Goal: Task Accomplishment & Management: Complete application form

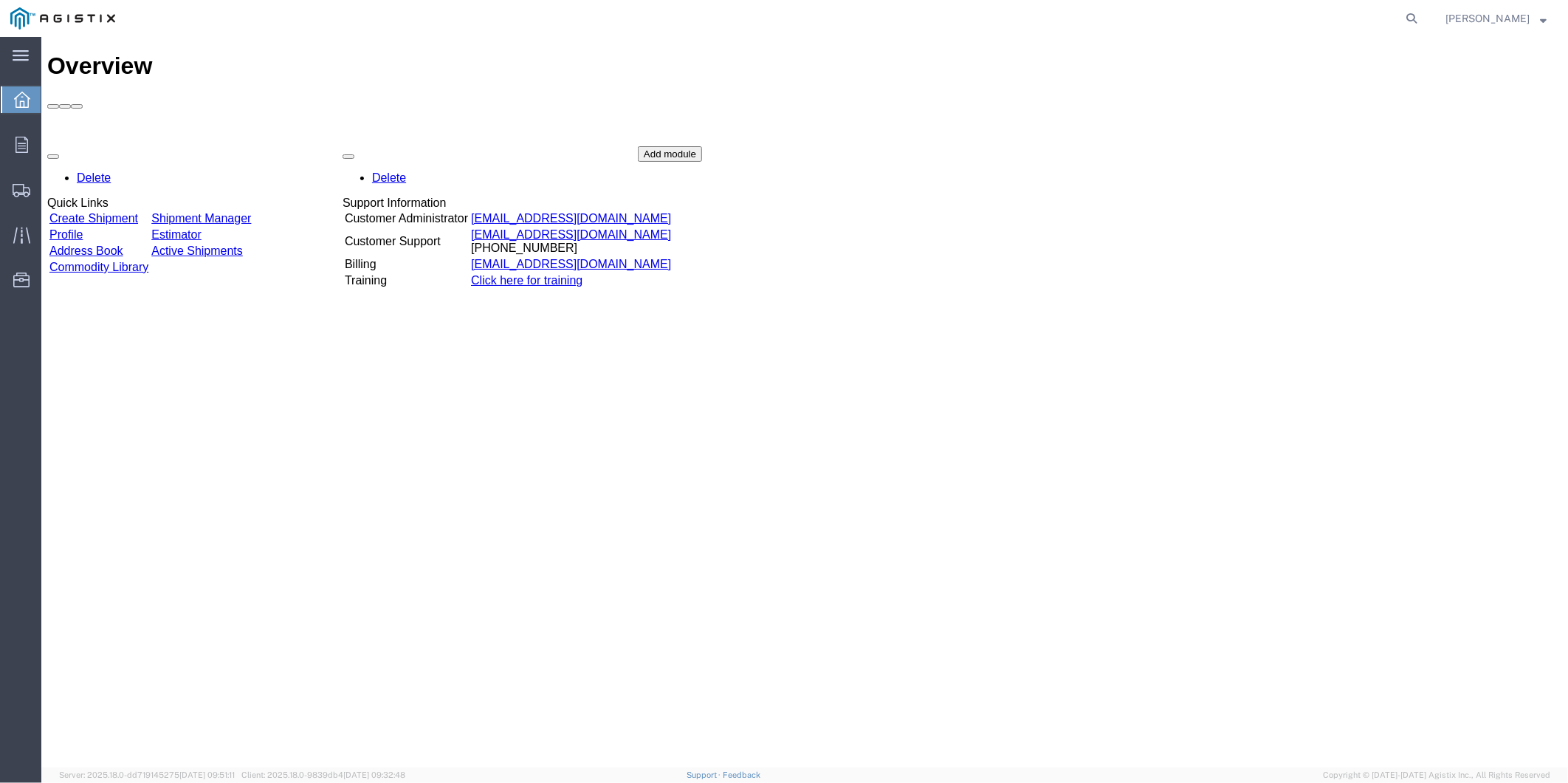
click at [86, 212] on link "Create Shipment" at bounding box center [93, 218] width 89 height 12
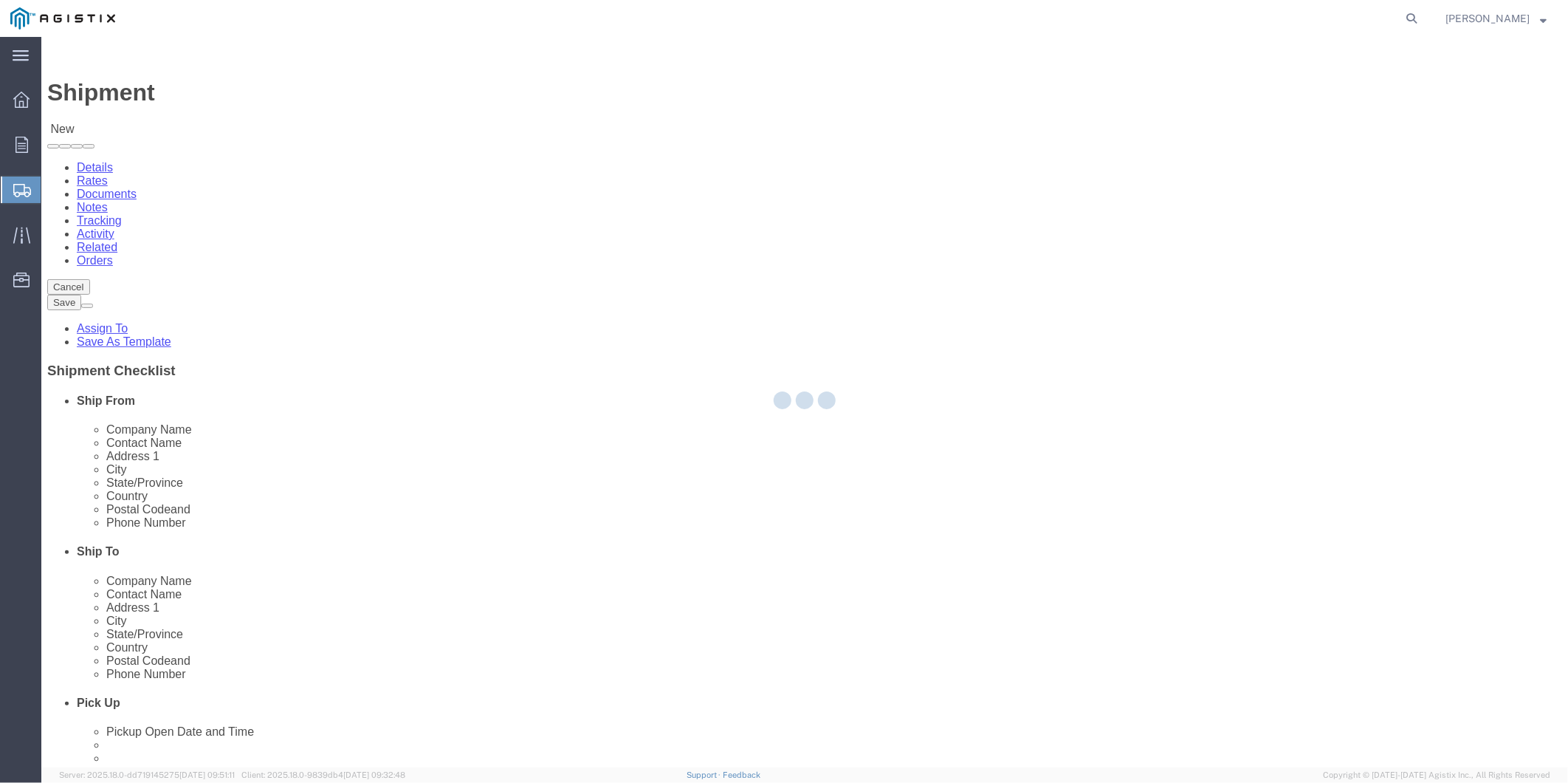
select select
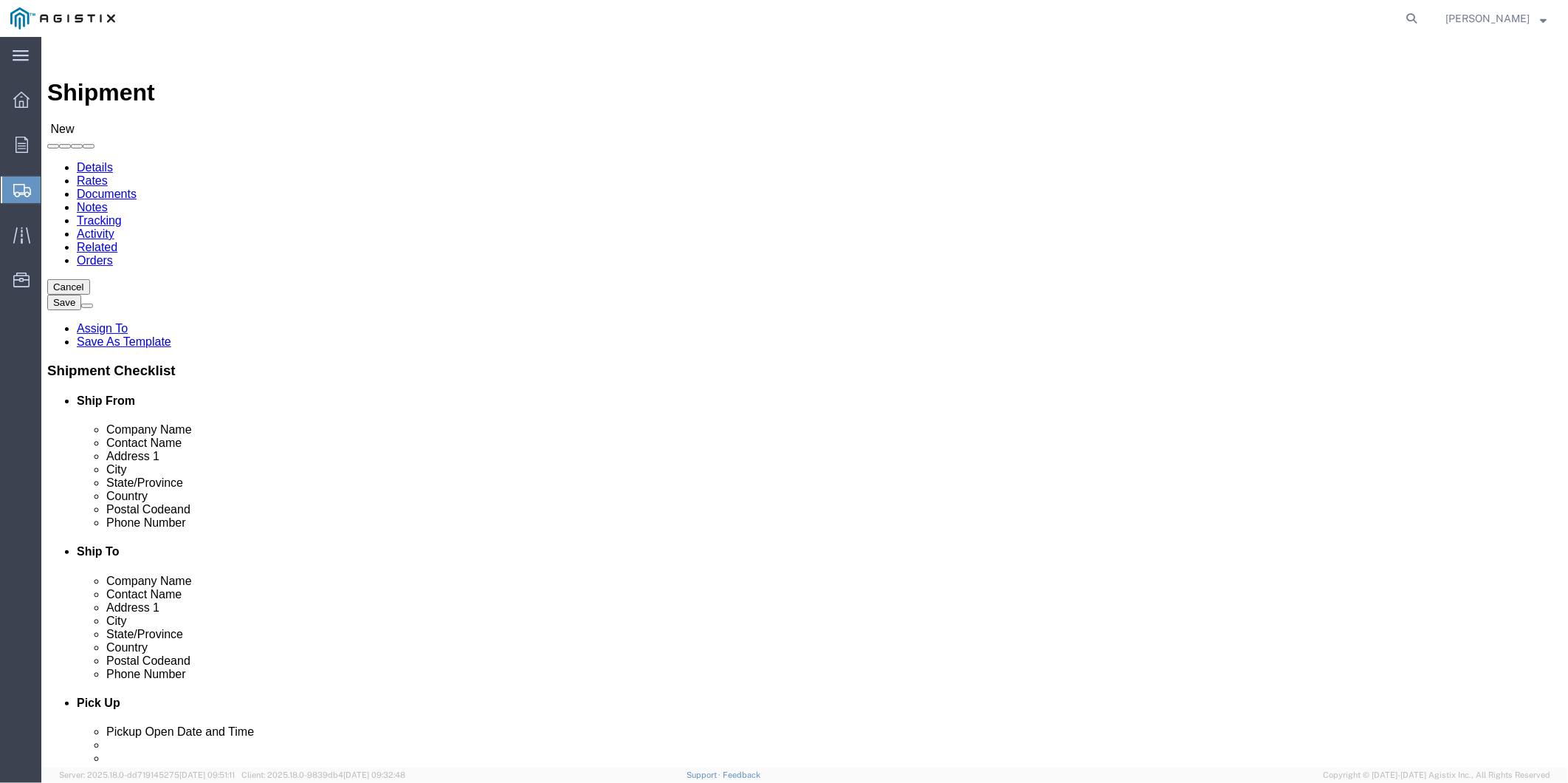
click select "Select MRC Global ([PERSON_NAME] Corp) PG&E"
select select "9596"
click select "Select MRC Global ([PERSON_NAME] Corp) PG&E"
select select "PURCHORD"
select select
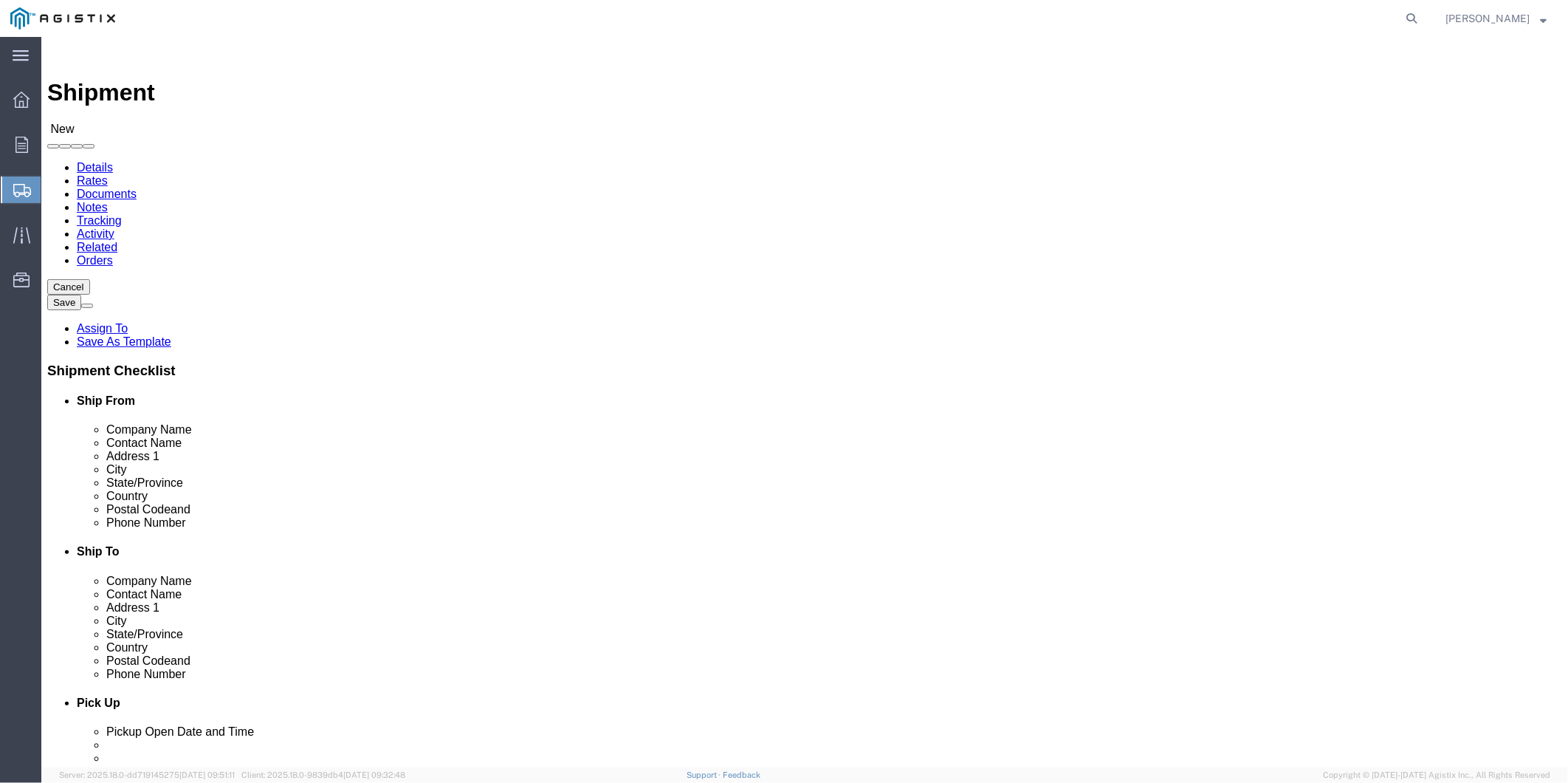
select select
click select "Select"
select select "23082"
click select "Select All Others Fremont DC Fresno DC Wheatland DC"
click input "text"
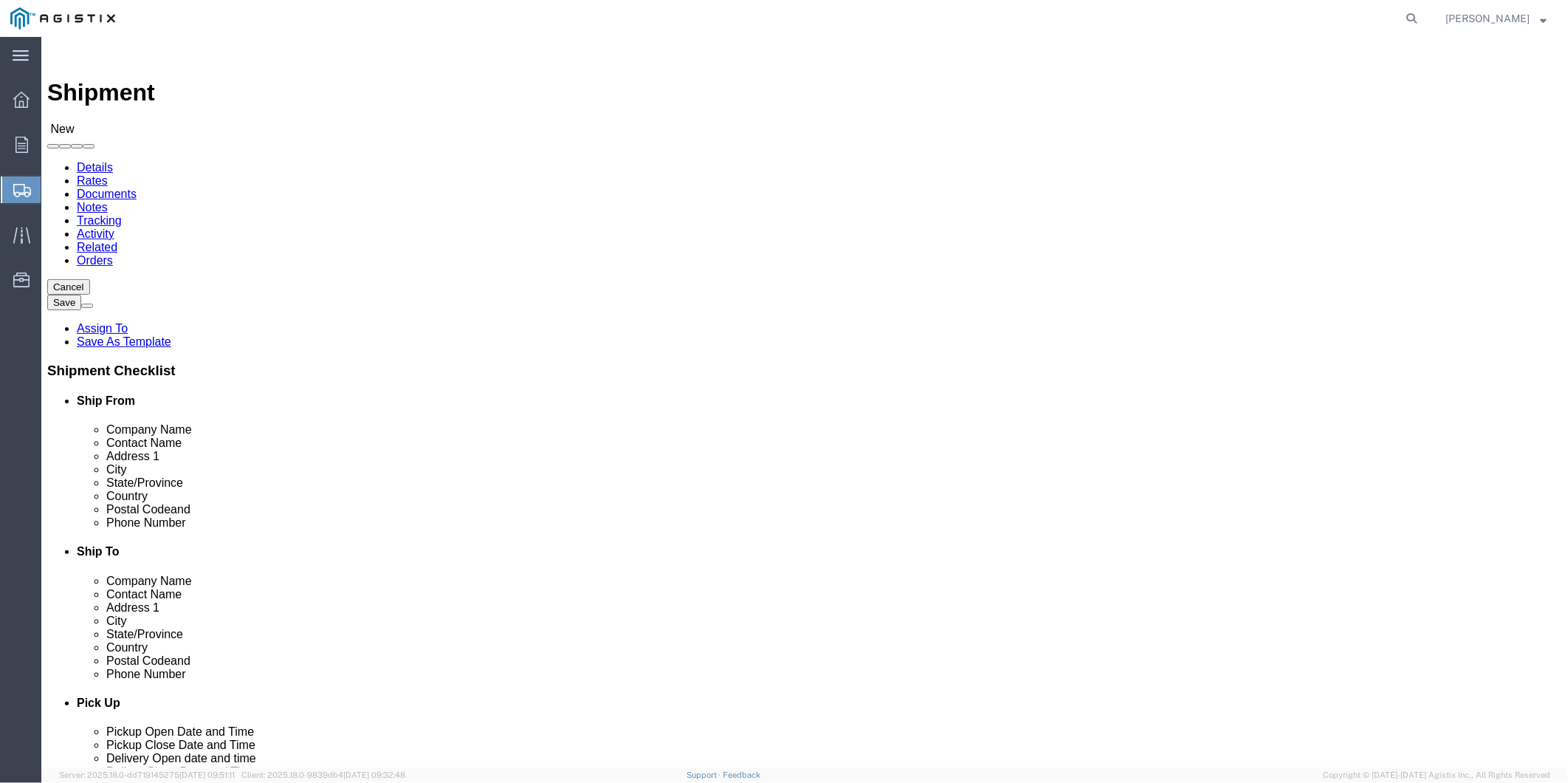
click input "text"
type input "ADVANCE PRODUCTS AND SYSTEMS LLC"
click input "text"
type input "Michael Zanetti"
type input "508 Debonnaire Rd."
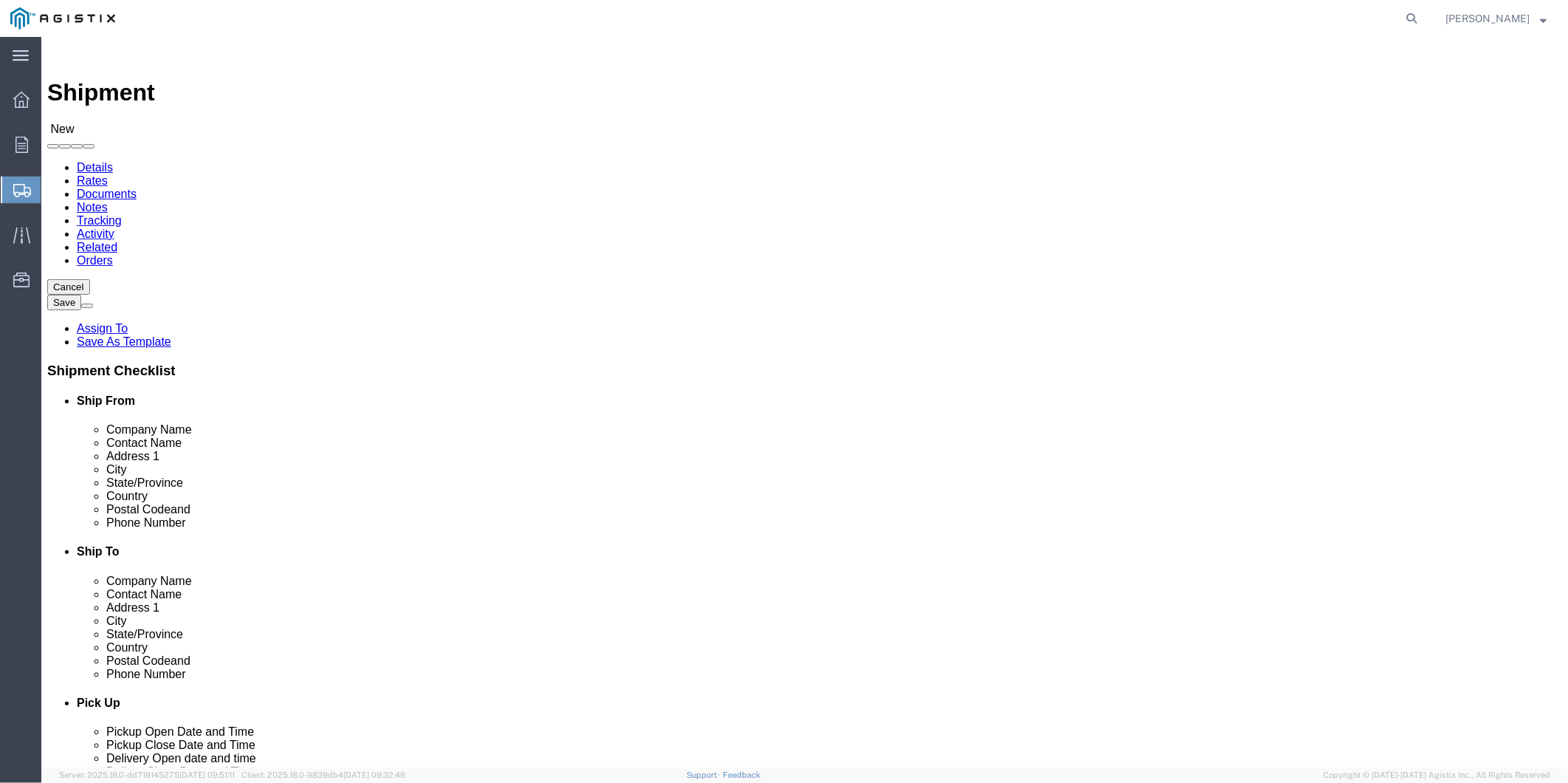
click input "text"
type input "S"
type input "c"
type input "Scott"
type input "l"
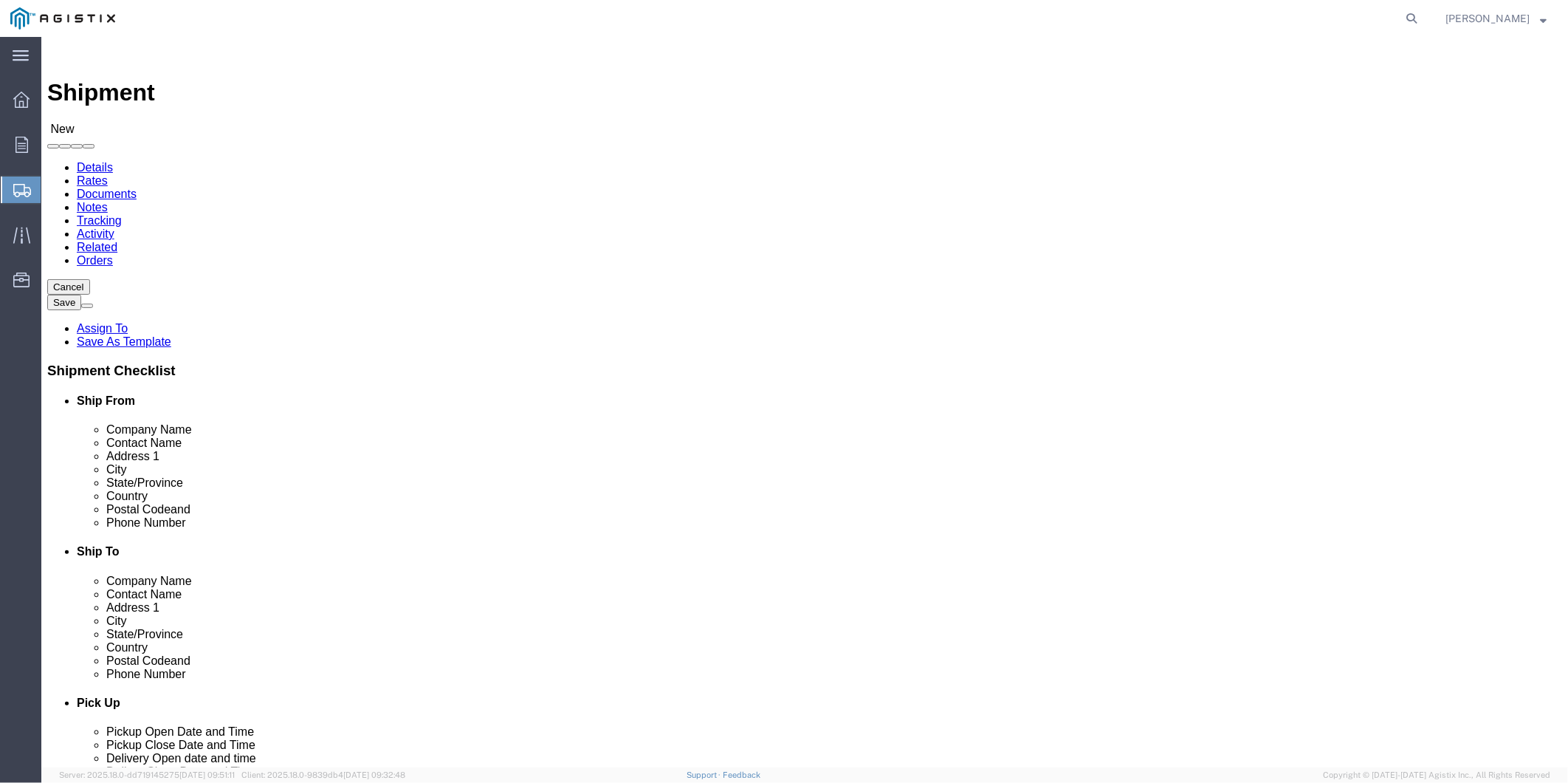
click input "Scott"
type input "lo"
click input "text"
type input "70583"
click input "text"
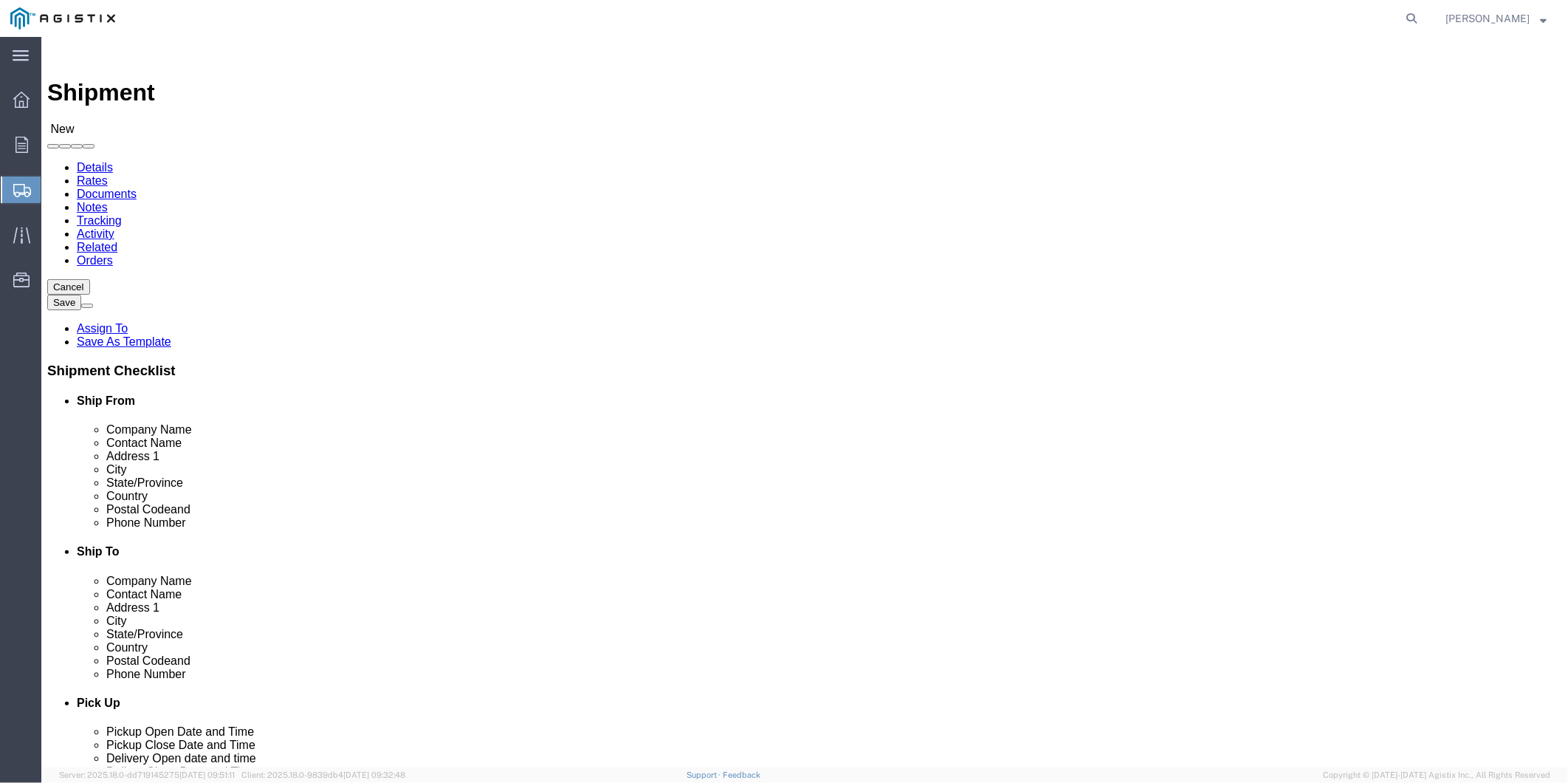
type input "337-233-6116"
click input "text"
type input "shipping@apsonline.com"
click input "checkbox"
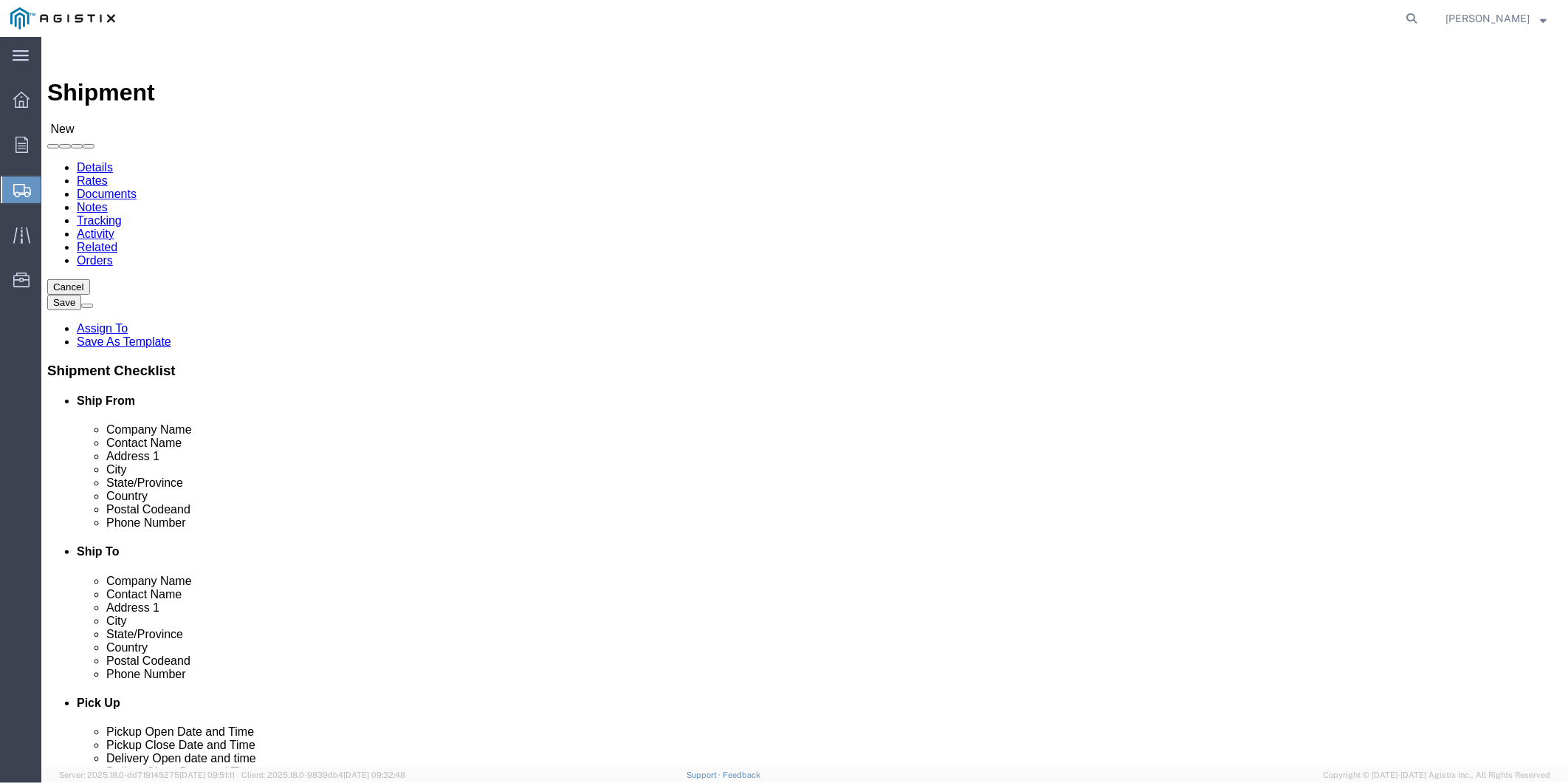
checkbox input "true"
click input "text"
type input "MROIS - PACIFIC GAS & ELECTRIC #4591301"
click input "text"
type input "Pam Trevino"
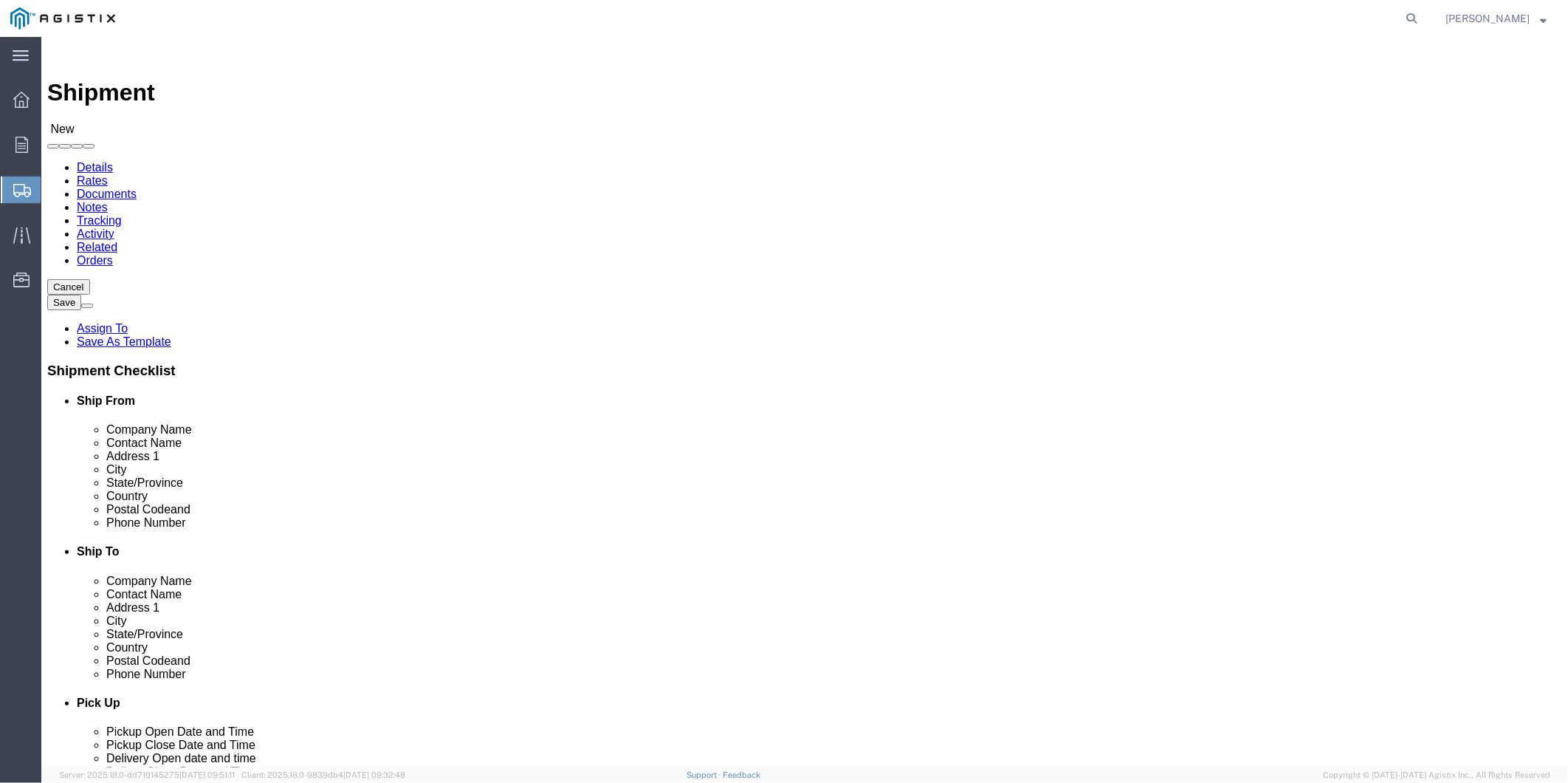
click input "text"
type input "810 Gilmore Ave"
click input "text"
type input "Stockton"
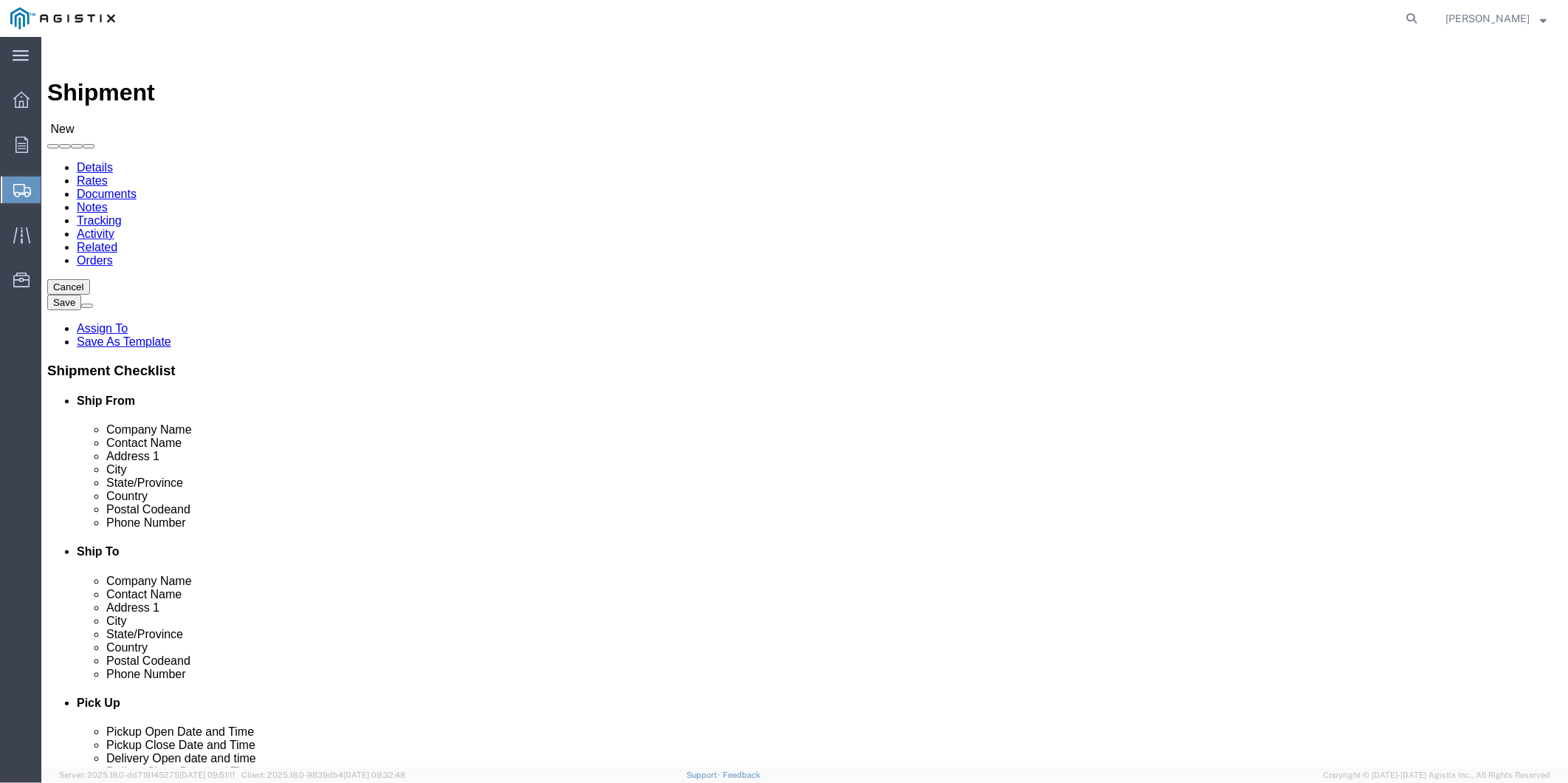
click input "Postal Code"
type input "95204"
type input "510-468-7964"
type input "PXTQ@pge.com"
click input "checkbox"
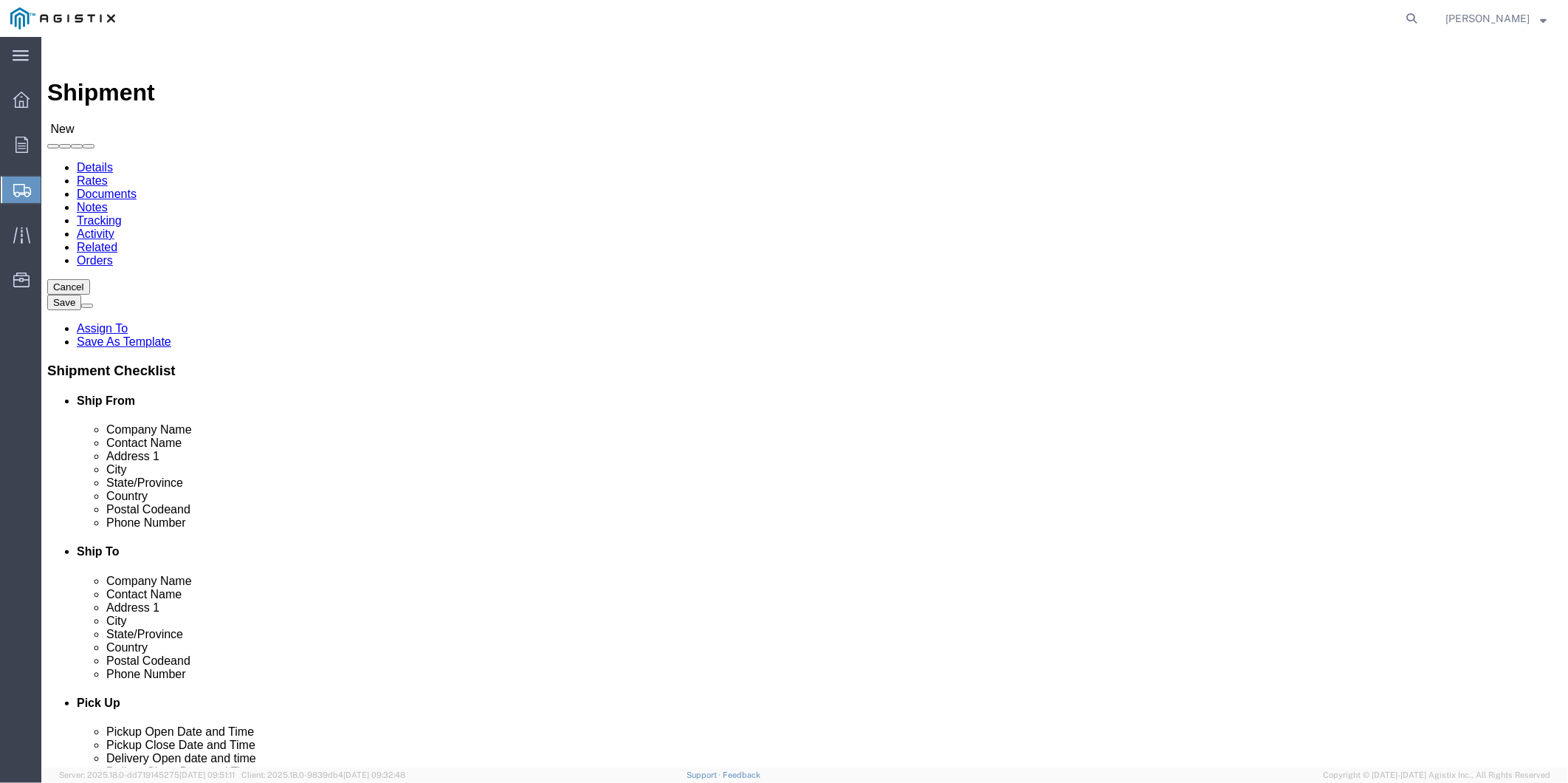
click input "checkbox"
checkbox input "true"
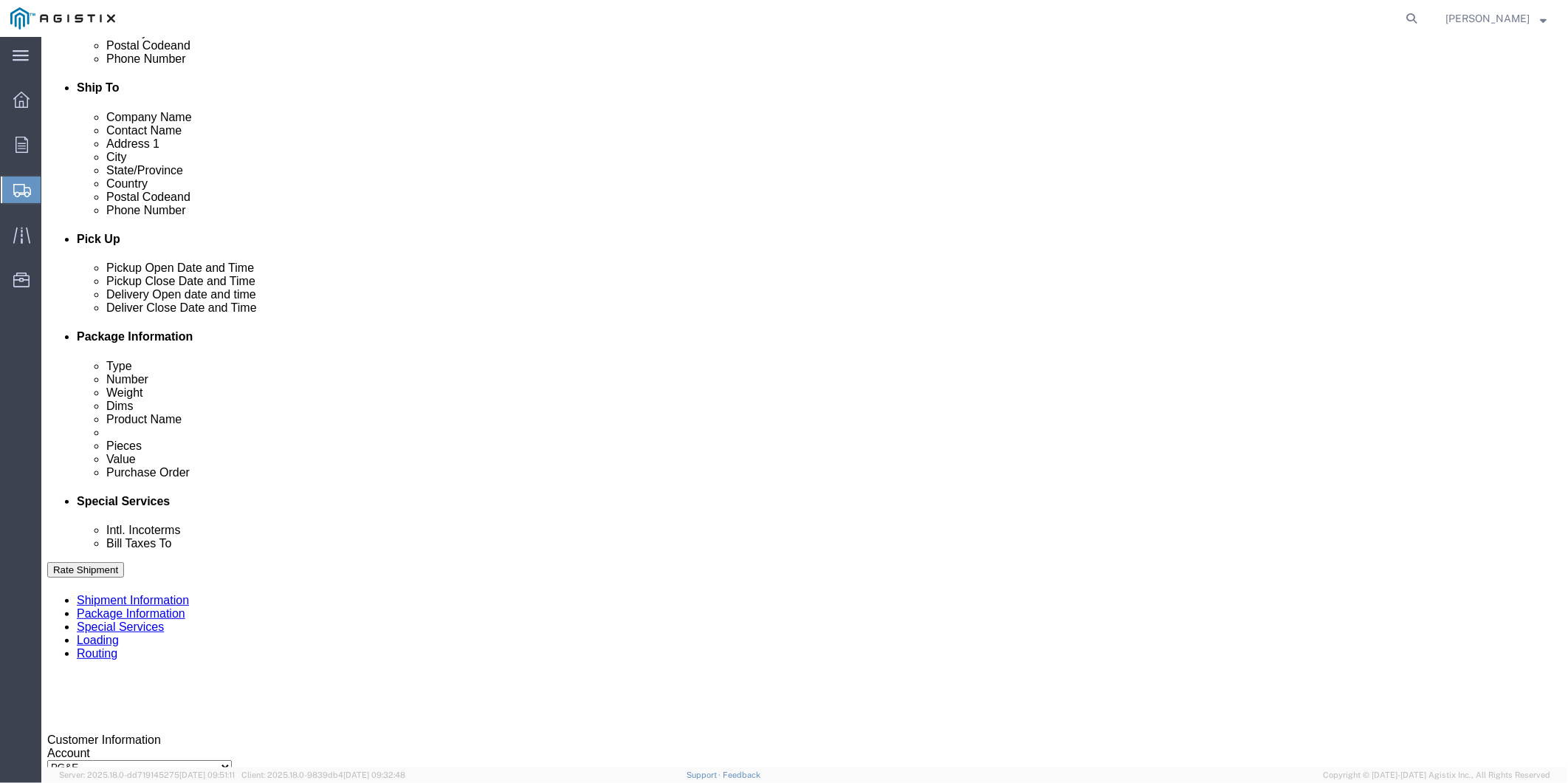
scroll to position [738, 0]
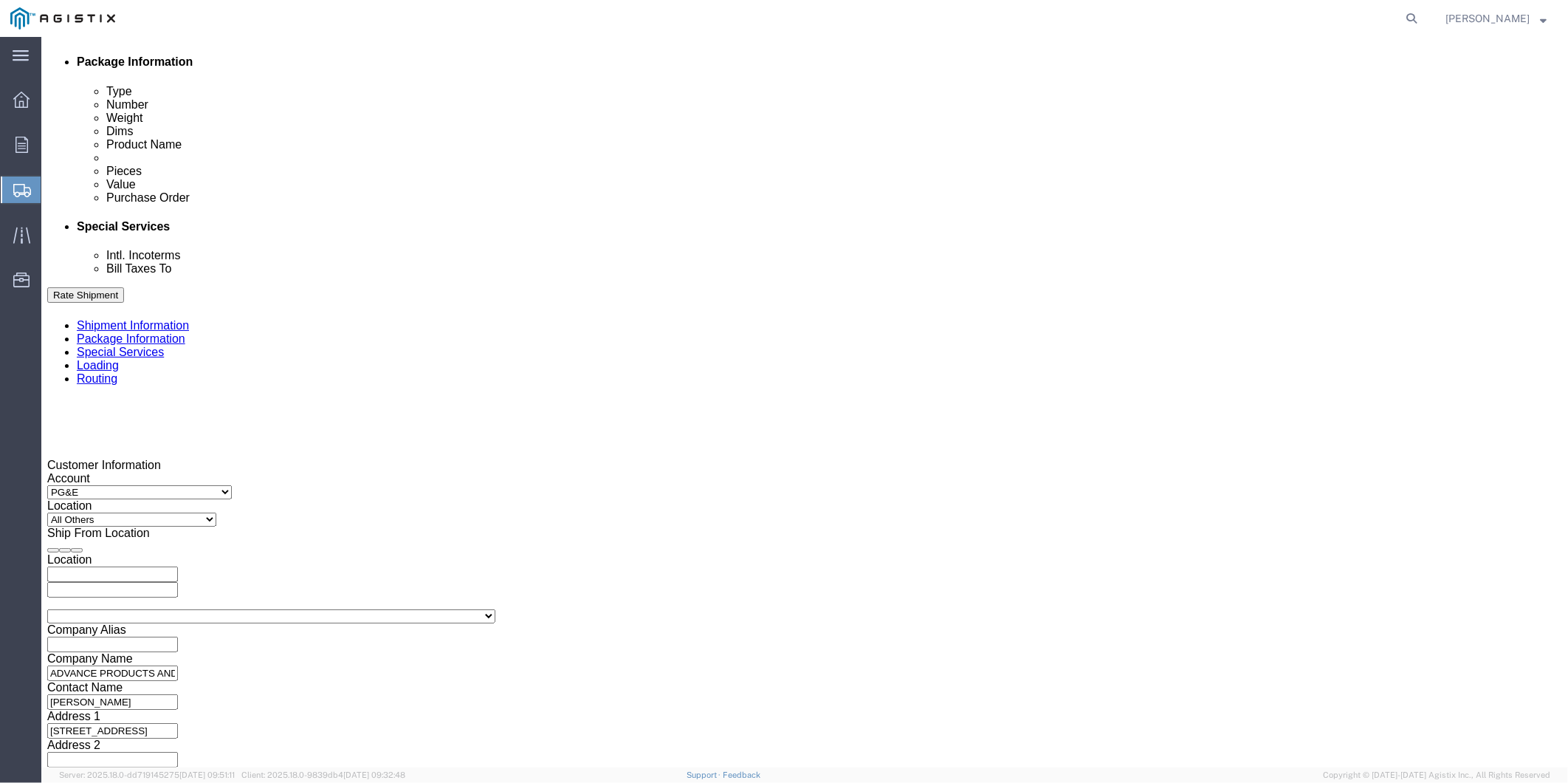
click div "Sep 11 2025 9:00 PM"
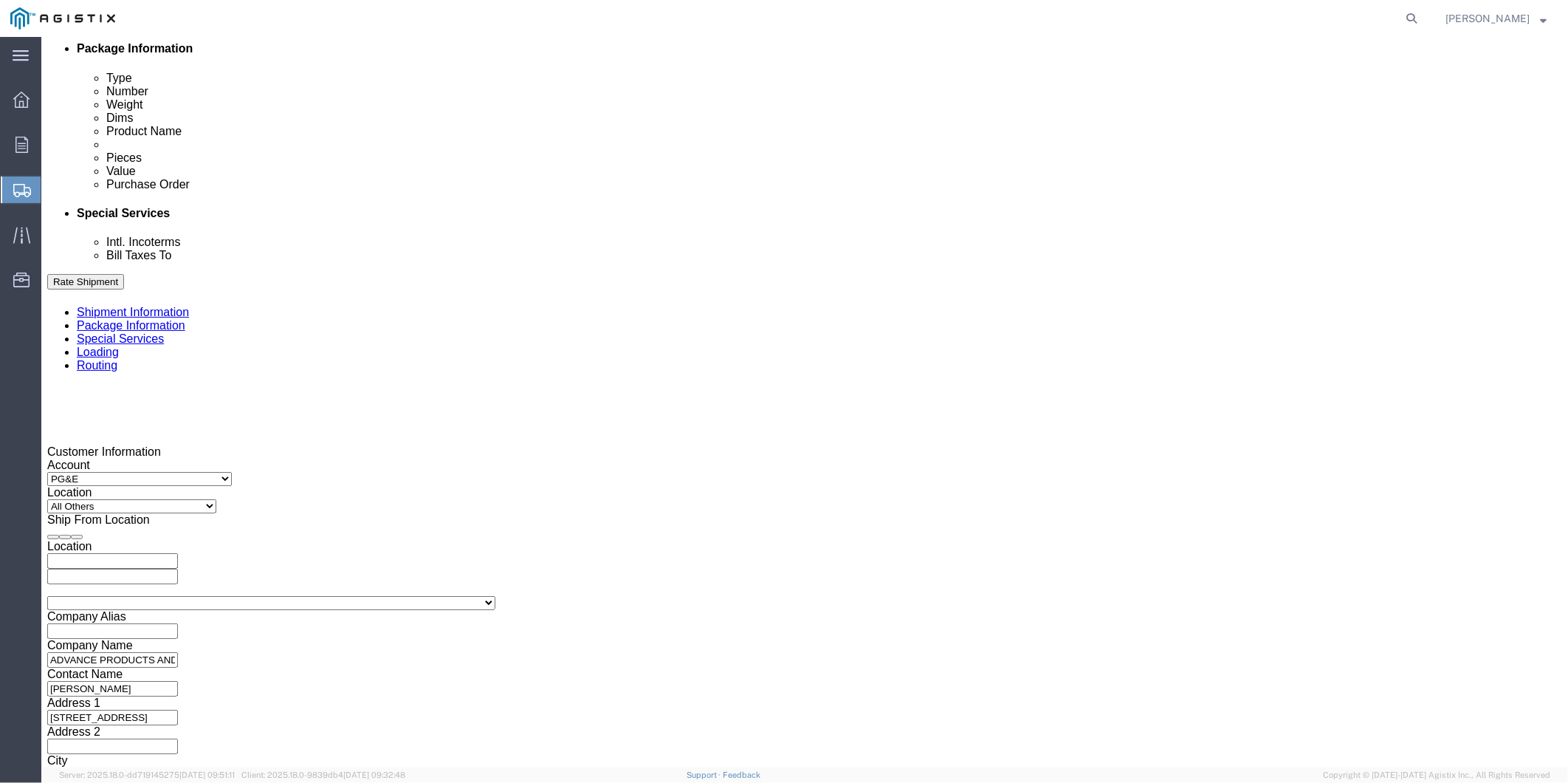
click input "9:00 PM"
click input "12:00 AM"
type input "8:00 AM"
click button "Apply"
click div "Sep 12 2025 9:00 AM"
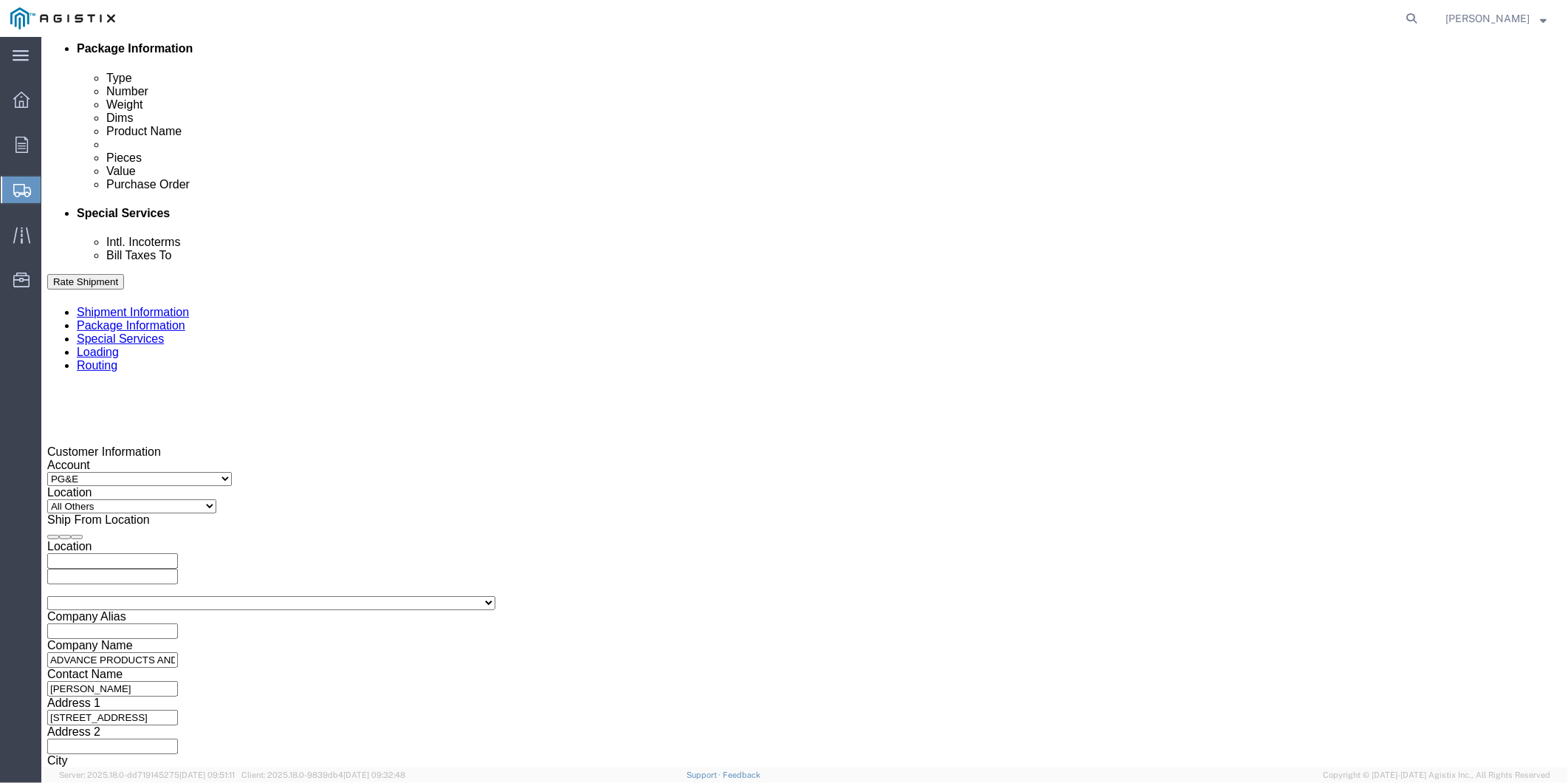
type input "5:00 PM"
drag, startPoint x: 491, startPoint y: 724, endPoint x: 454, endPoint y: 710, distance: 39.6
click button "Apply"
click div
click input "6:00 PM"
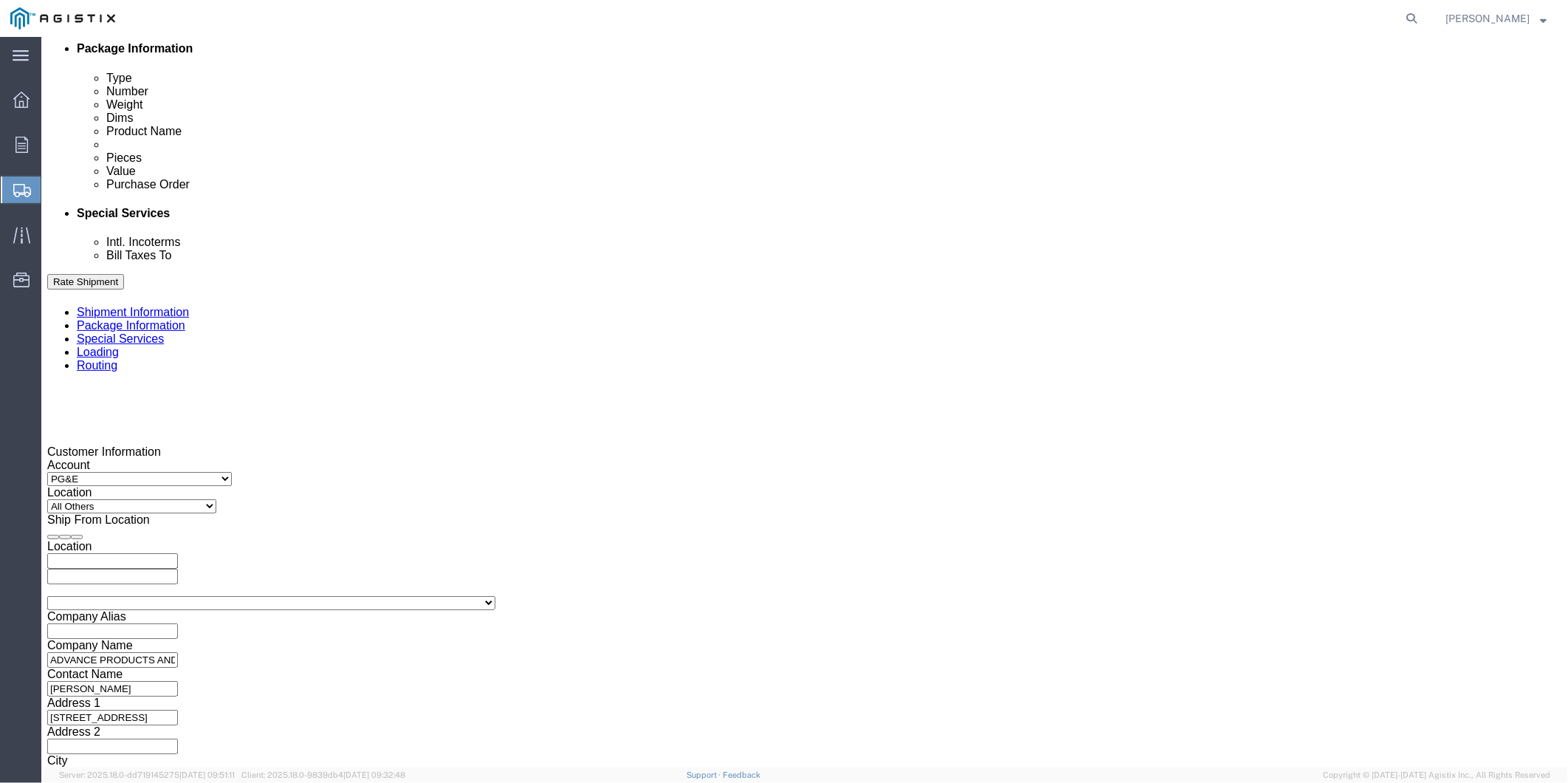
type input "6:30 AM"
click button "Apply"
click div
type input "2:00 PM"
click button "Apply"
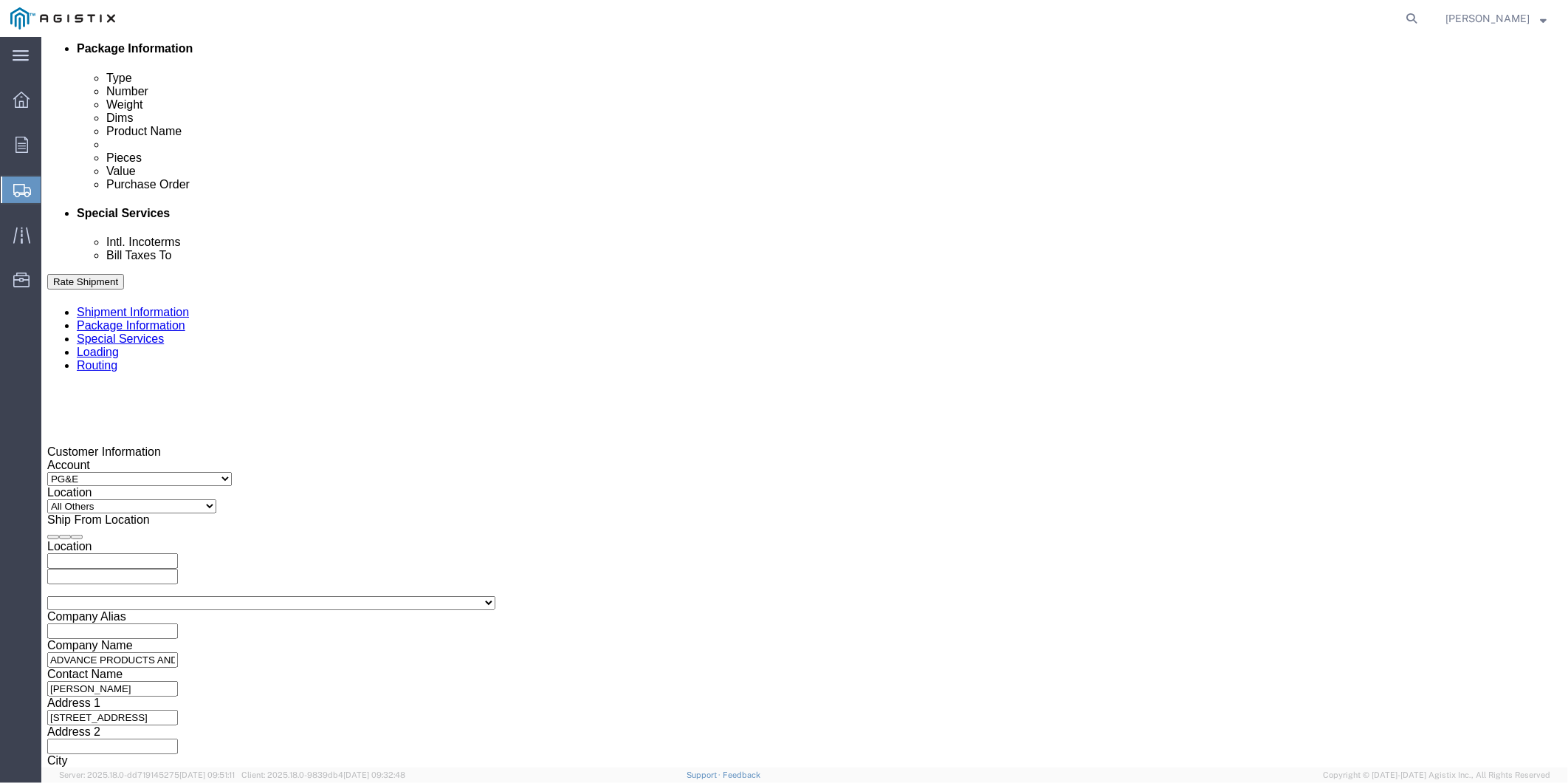
click input "text"
click select "Select Account Type Activity ID Airline Appointment Number ASN Batch Request # …"
select select "ORDERNUM"
click select "Select Account Type Activity ID Airline Appointment Number ASN Batch Request # …"
click input "text"
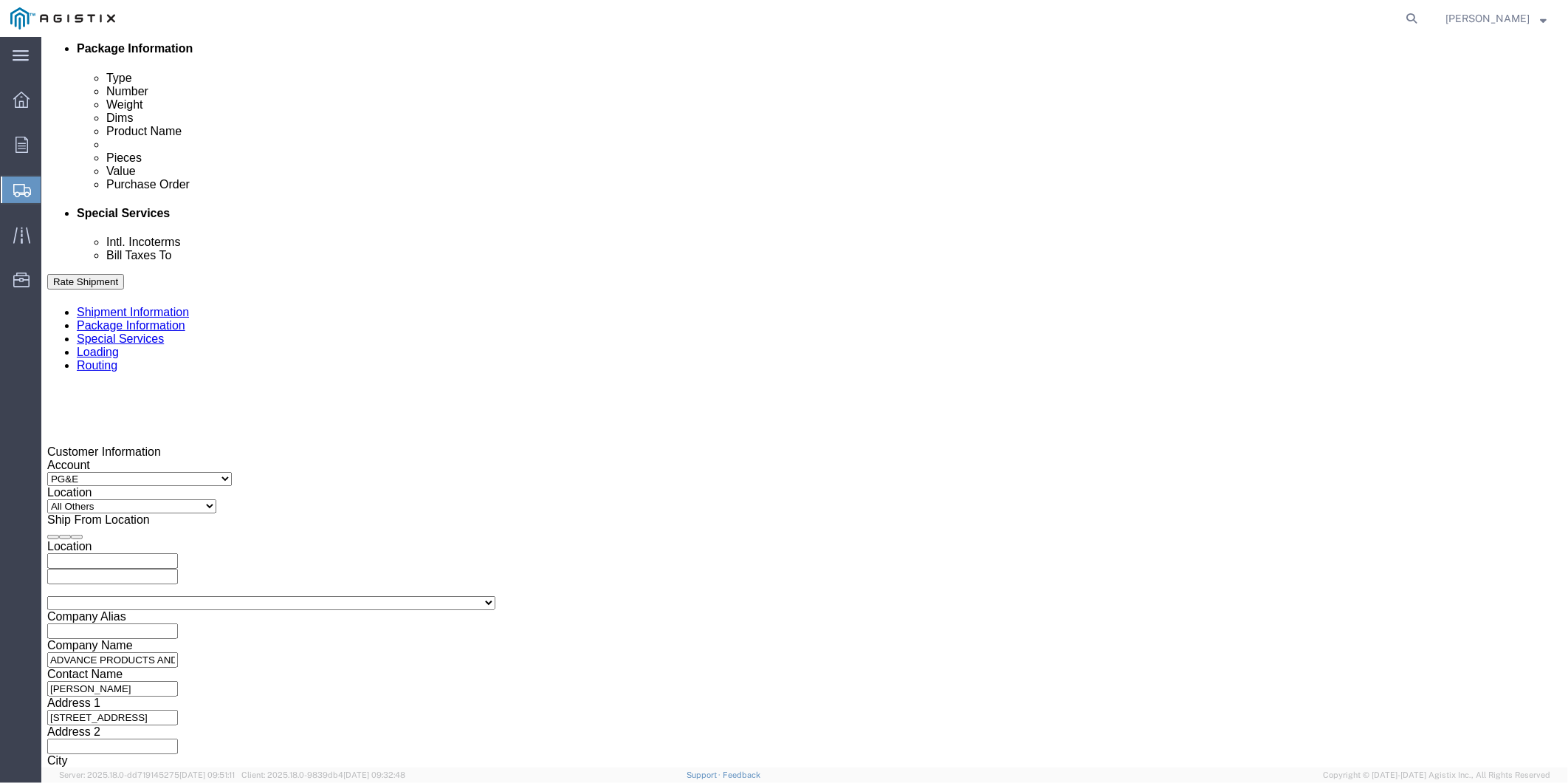
paste input "100000042563"
type input "100000042563"
click input "text"
paste input "US1011204P"
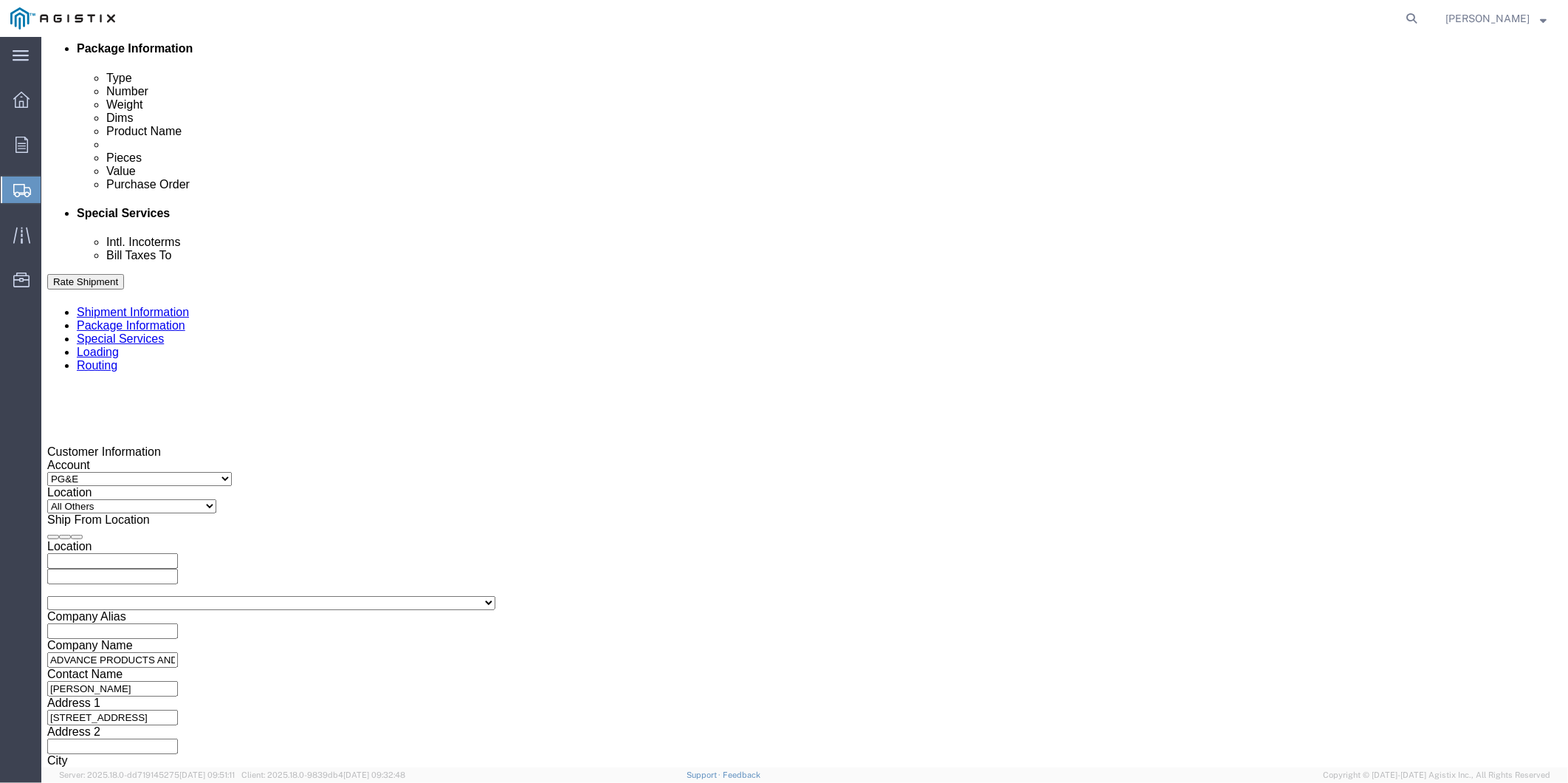
type input "US1011204P"
click select "Select Account Type Activity ID Airline Appointment Number ASN Batch Request # …"
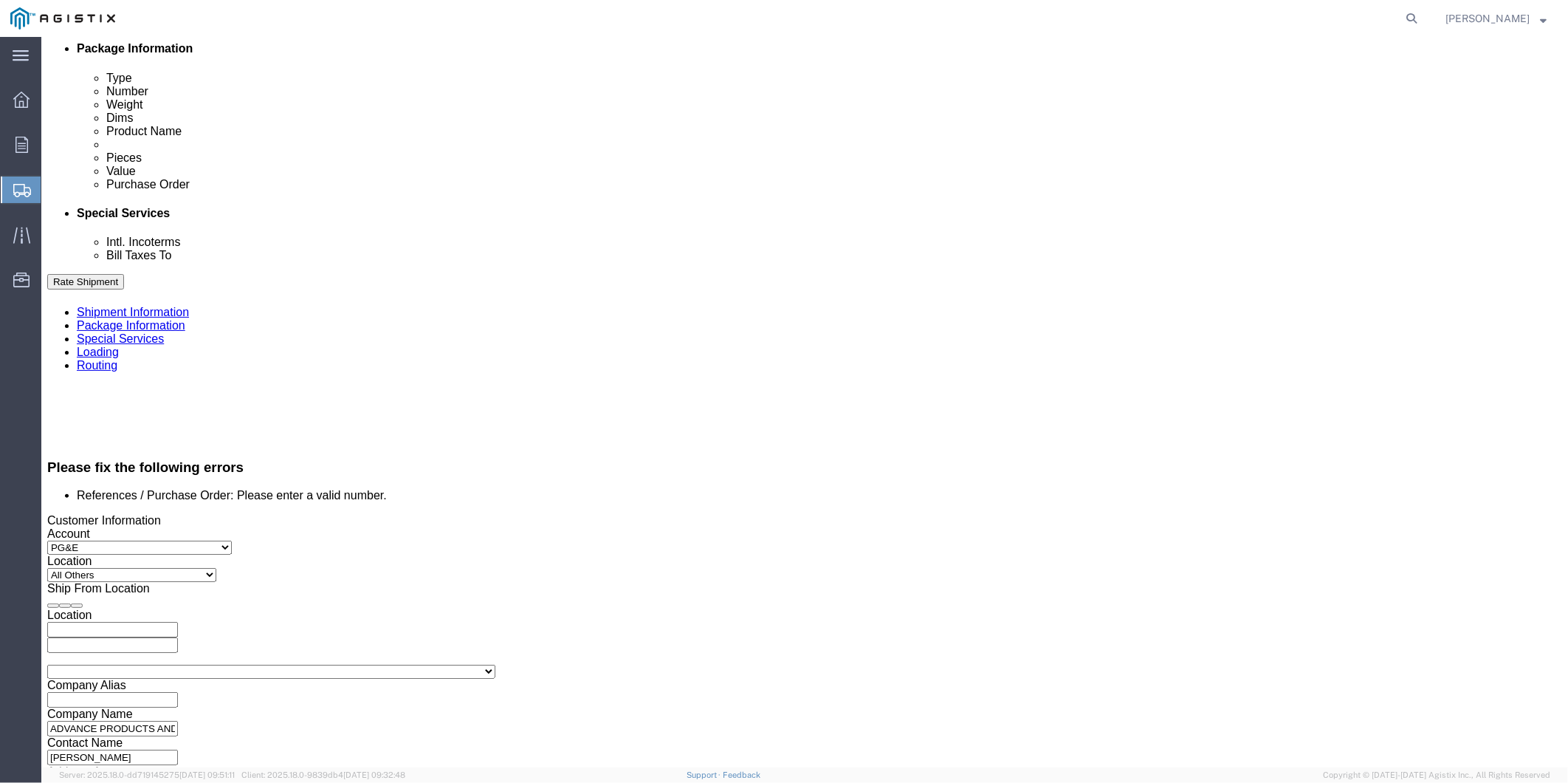
scroll to position [814, 0]
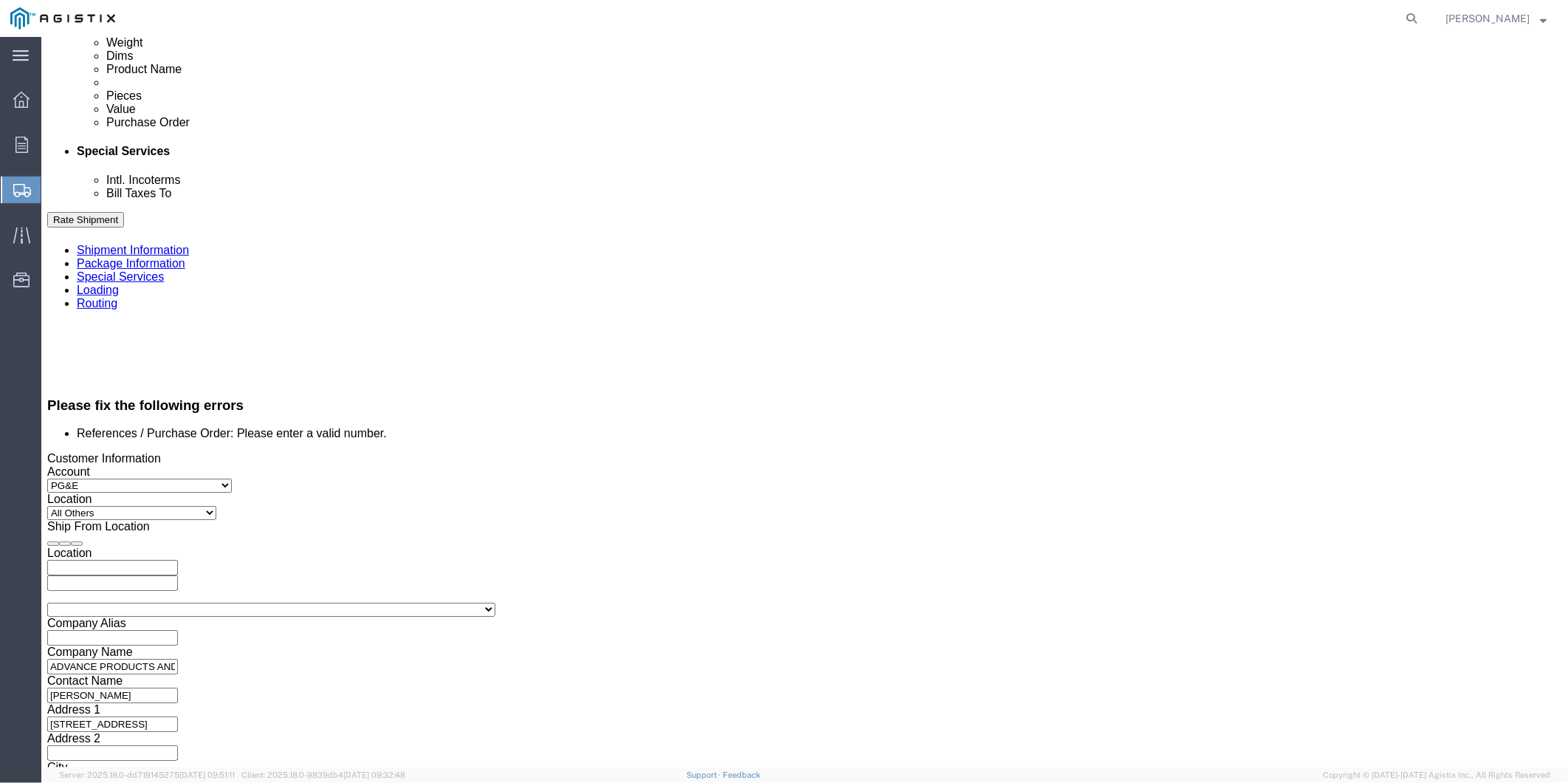
select select "SALEORDR"
click select "Select Account Type Activity ID Airline Appointment Number ASN Batch Request # …"
click input "text"
paste input "3501416527"
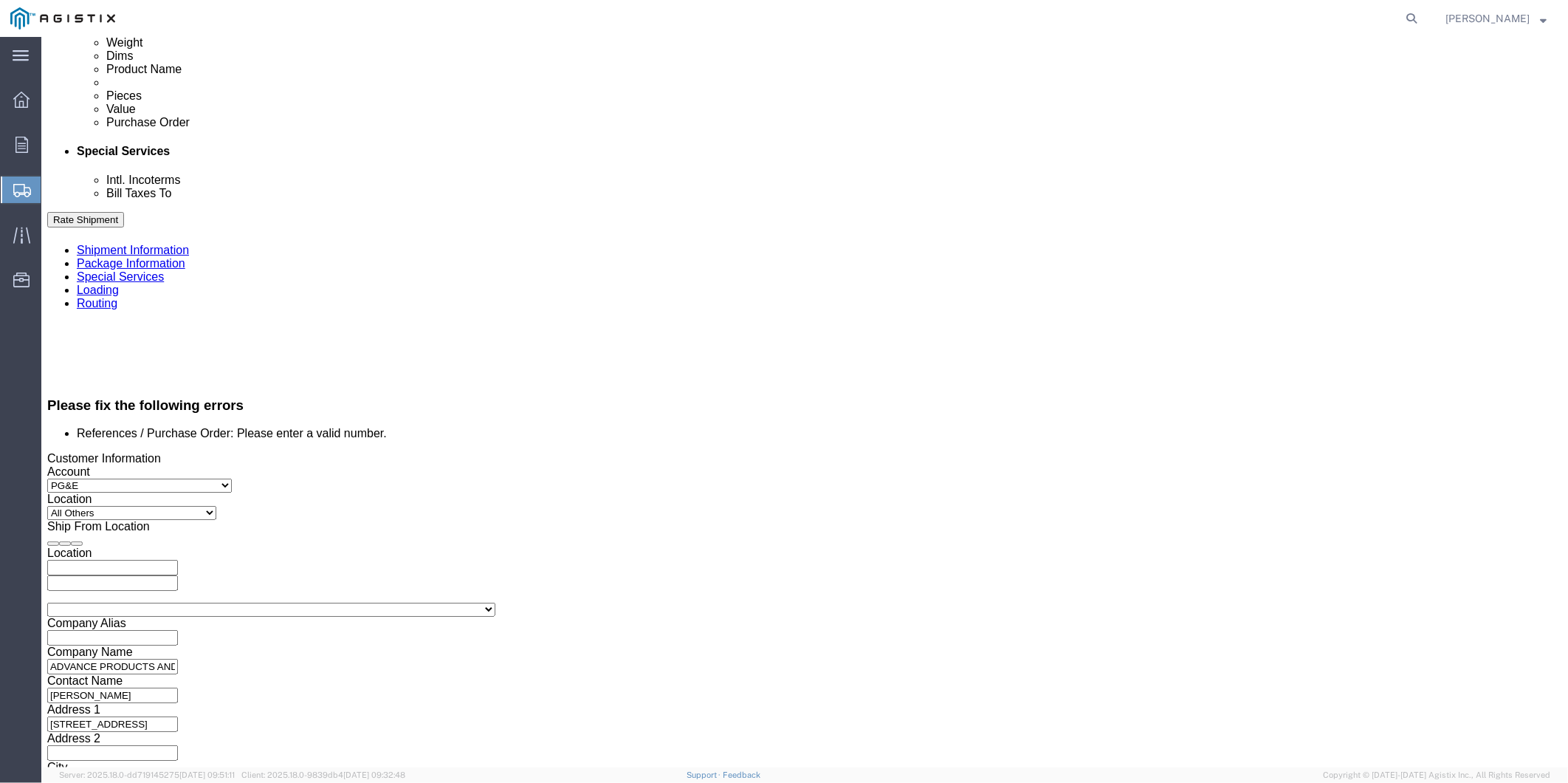
type input "3501416527"
click select "Select Account Type Activity ID Airline Appointment Number ASN Batch Request # …"
select select "PURCHORD"
click select "Select Account Type Activity ID Airline Appointment Number ASN Batch Request # …"
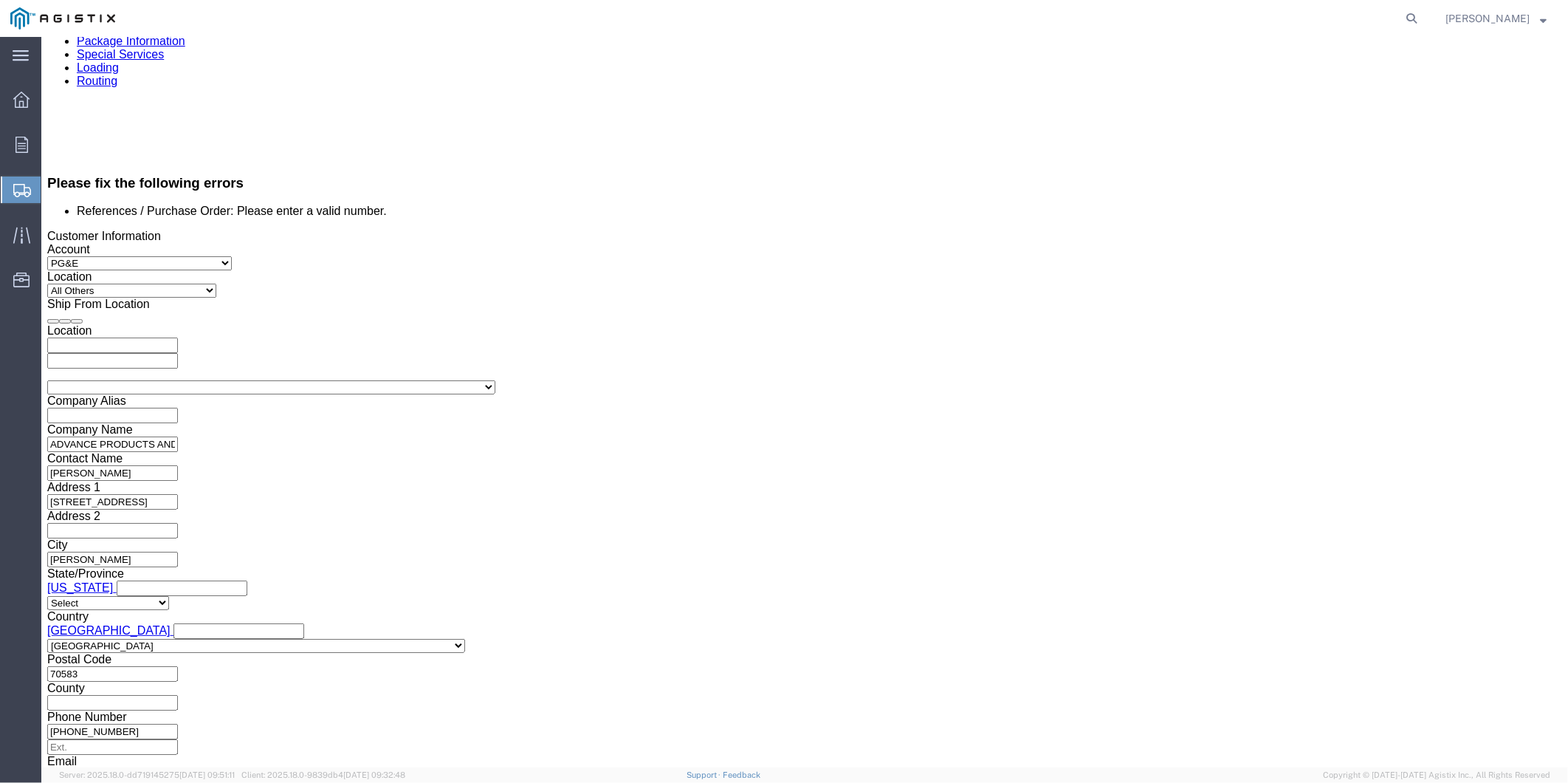
scroll to position [1038, 0]
click button "Continue"
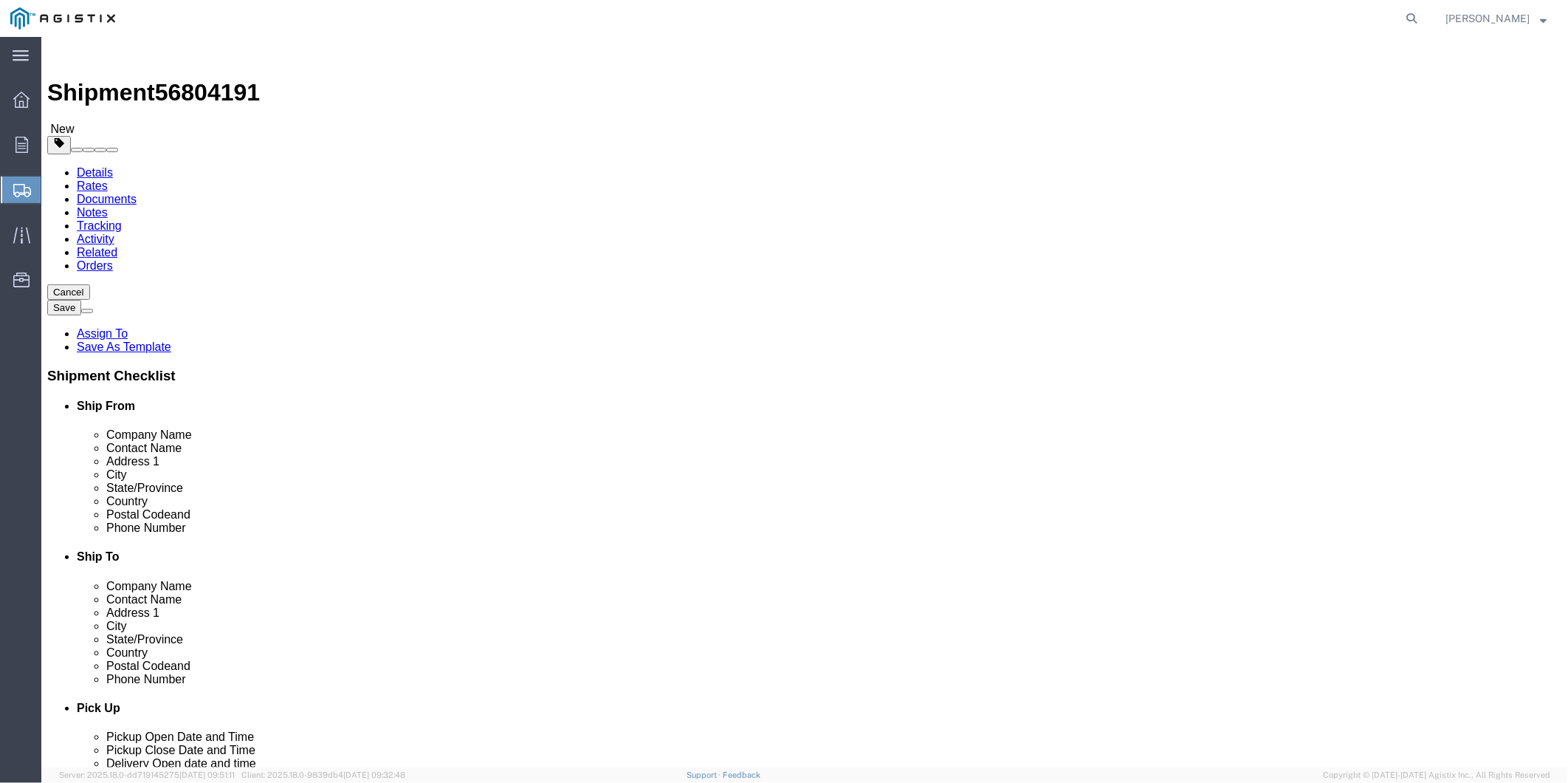
click select "Select Bulk Bundle(s) Cardboard Box(es) Carton(s) Crate(s) Drum(s) (Fiberboard)…"
select select "PSNS"
click select "Select Bulk Bundle(s) Cardboard Box(es) Carton(s) Crate(s) Drum(s) (Fiberboard)…"
click input "text"
type input "62"
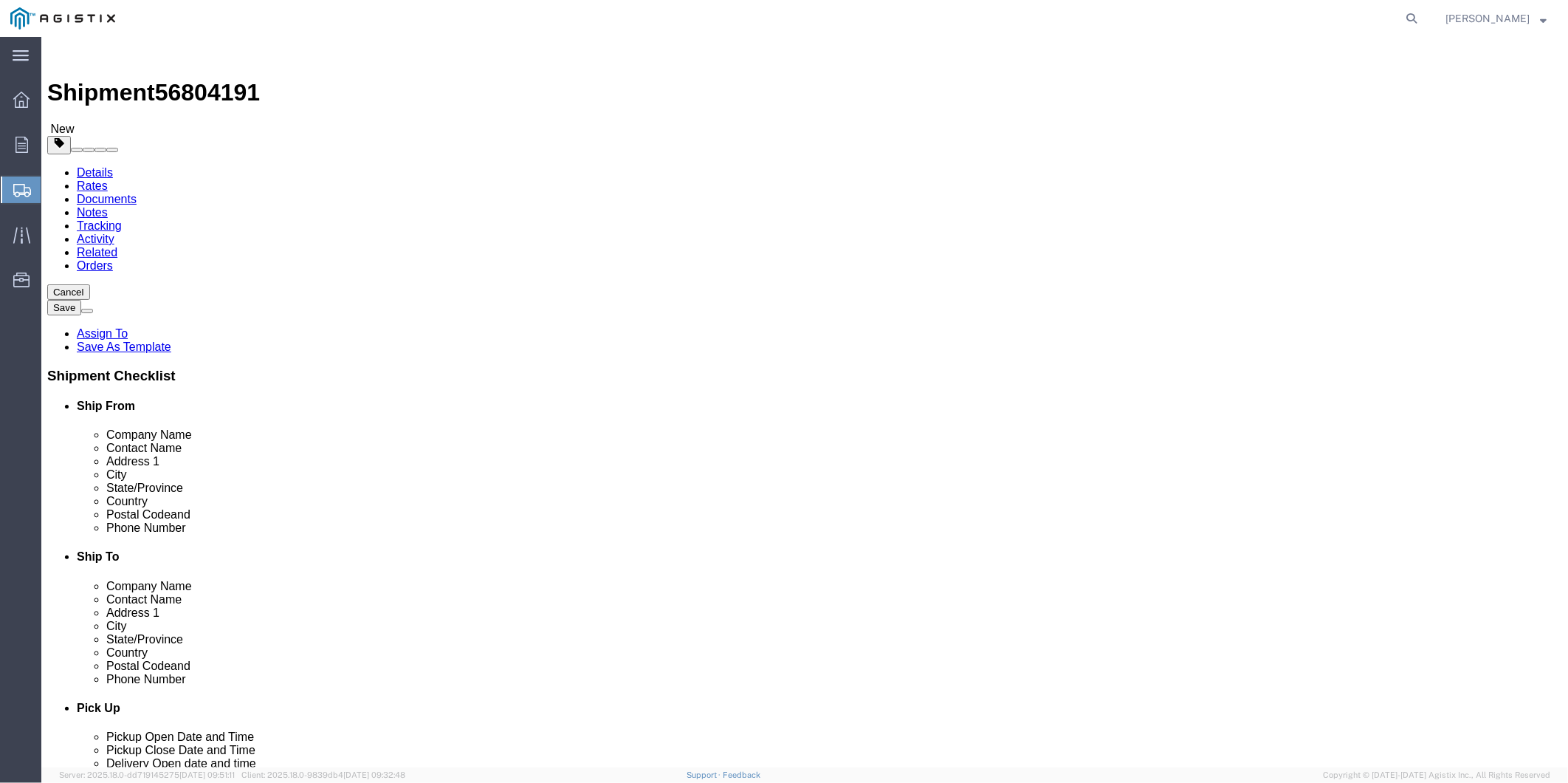
type input "49"
type input "11"
type input "190"
click link "Add Content"
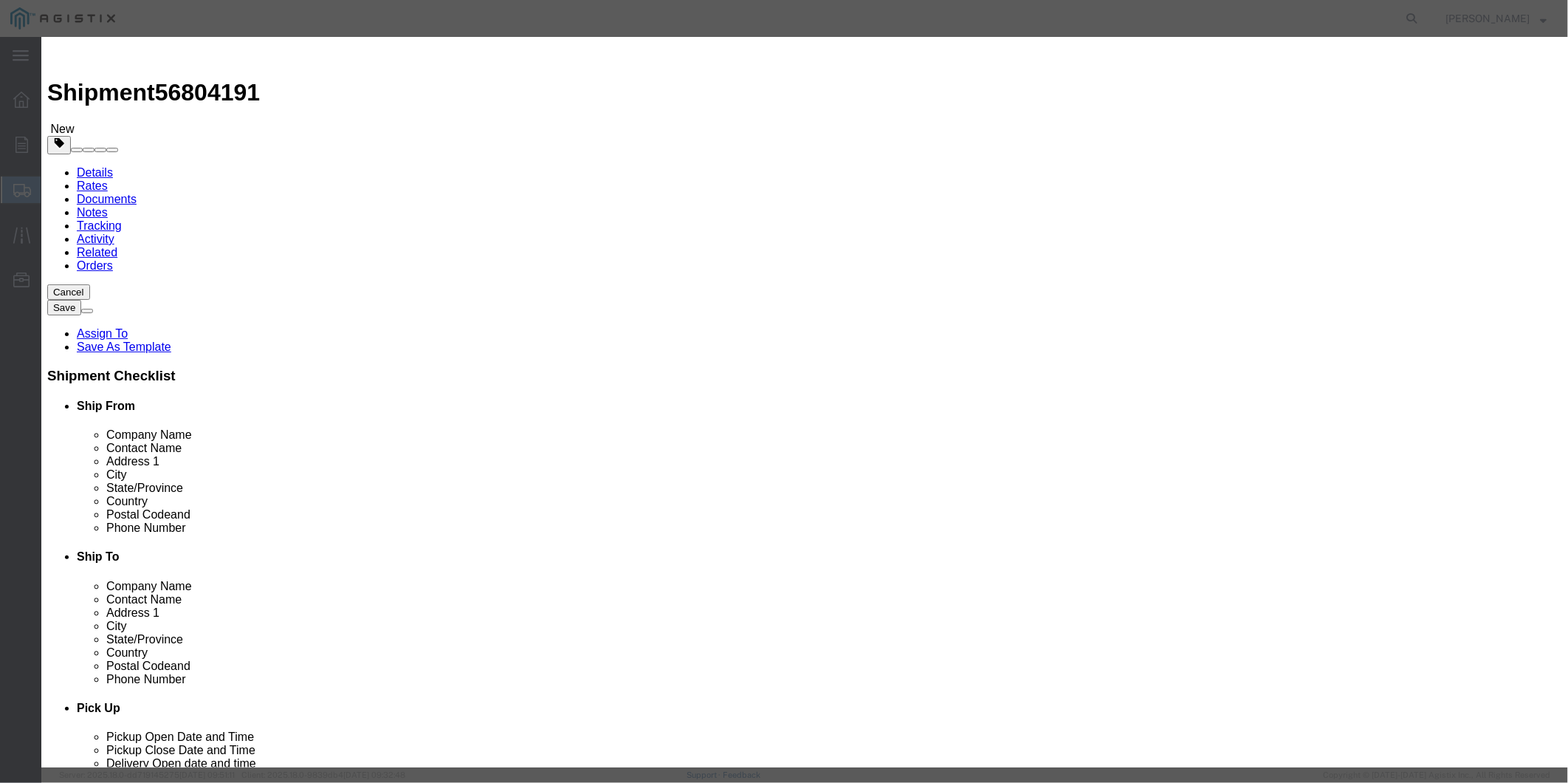
click input "text"
paste input "GASKET PYROX ANSI 600 36" PSI LINEBACKER TYPE F NITRILE SEALING ELEMENT 35.25" I"
type input "GASKET PYROX ANSI 600 36" PSI LINEBACKER TYPE F NITRILE SEALING ELEMENT 35.25" I"
click input "0"
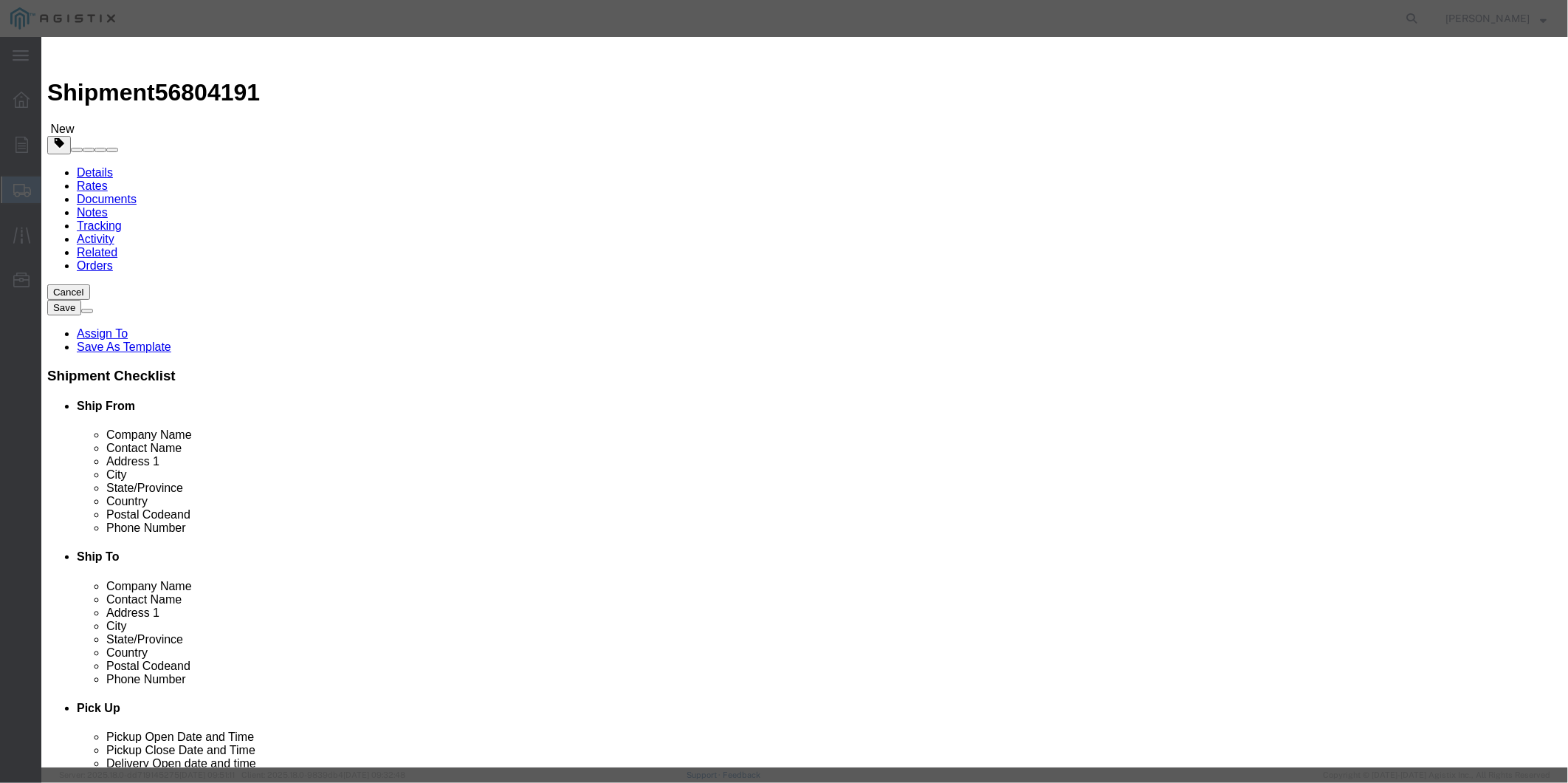
scroll to position [0, 0]
type input "12"
drag, startPoint x: 535, startPoint y: 171, endPoint x: 443, endPoint y: 194, distance: 94.8
click input "text"
type input "9285"
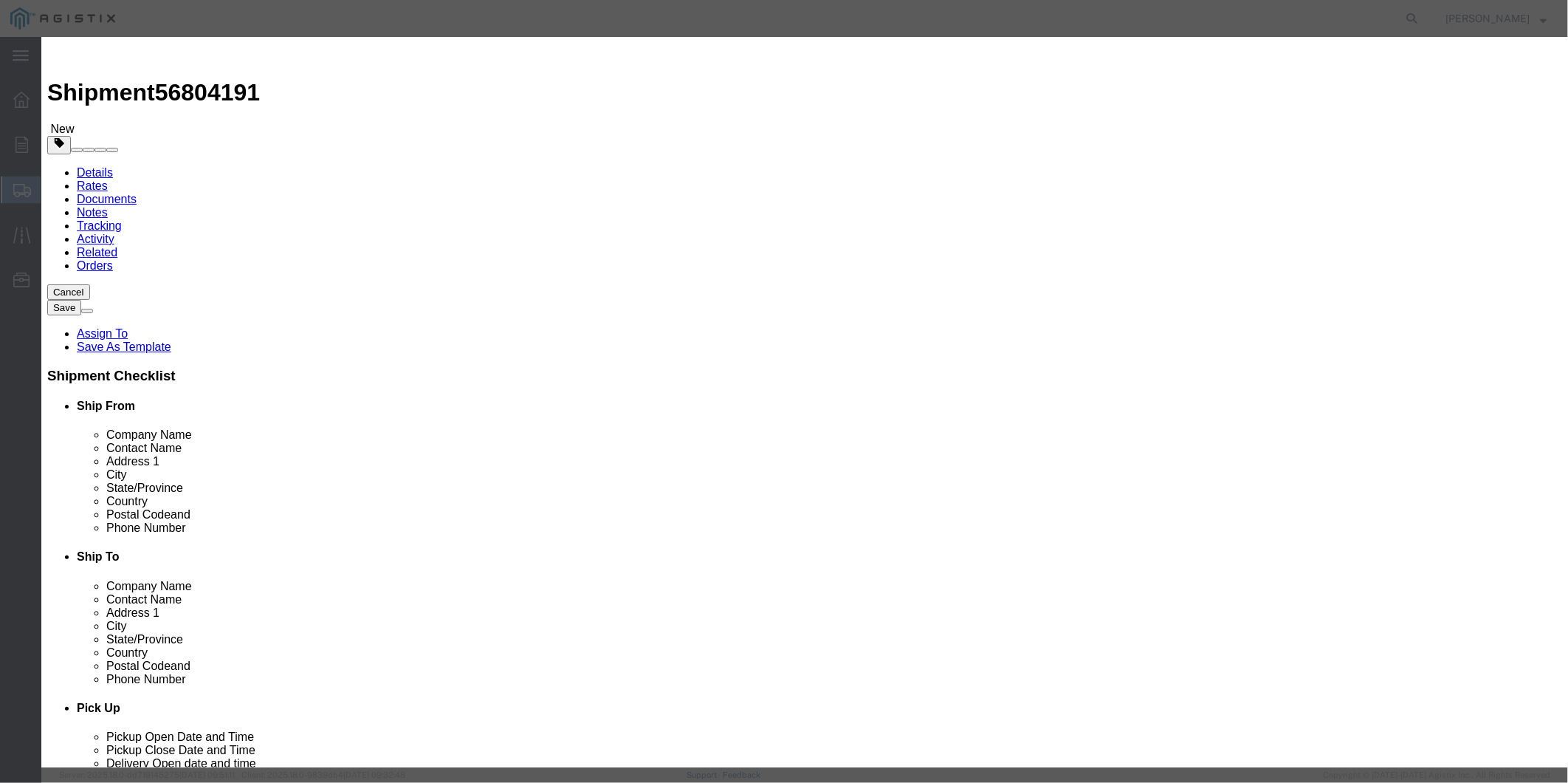
select select "USD"
select select "50"
click textarea
drag, startPoint x: 576, startPoint y: 223, endPoint x: 462, endPoint y: 192, distance: 118.1
click textarea
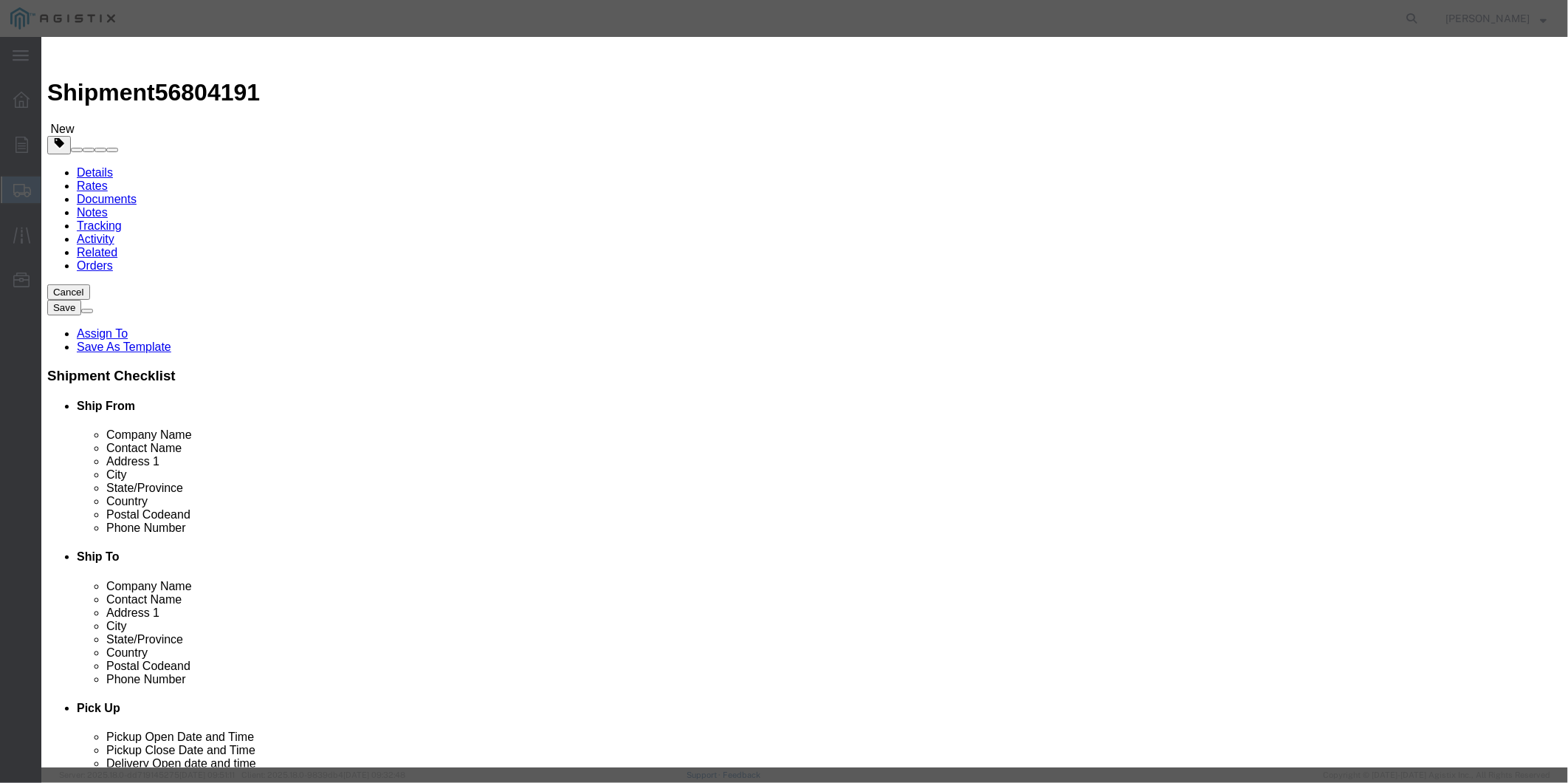
paste textarea "M025009"
type textarea "M025009"
click button "Save & Close"
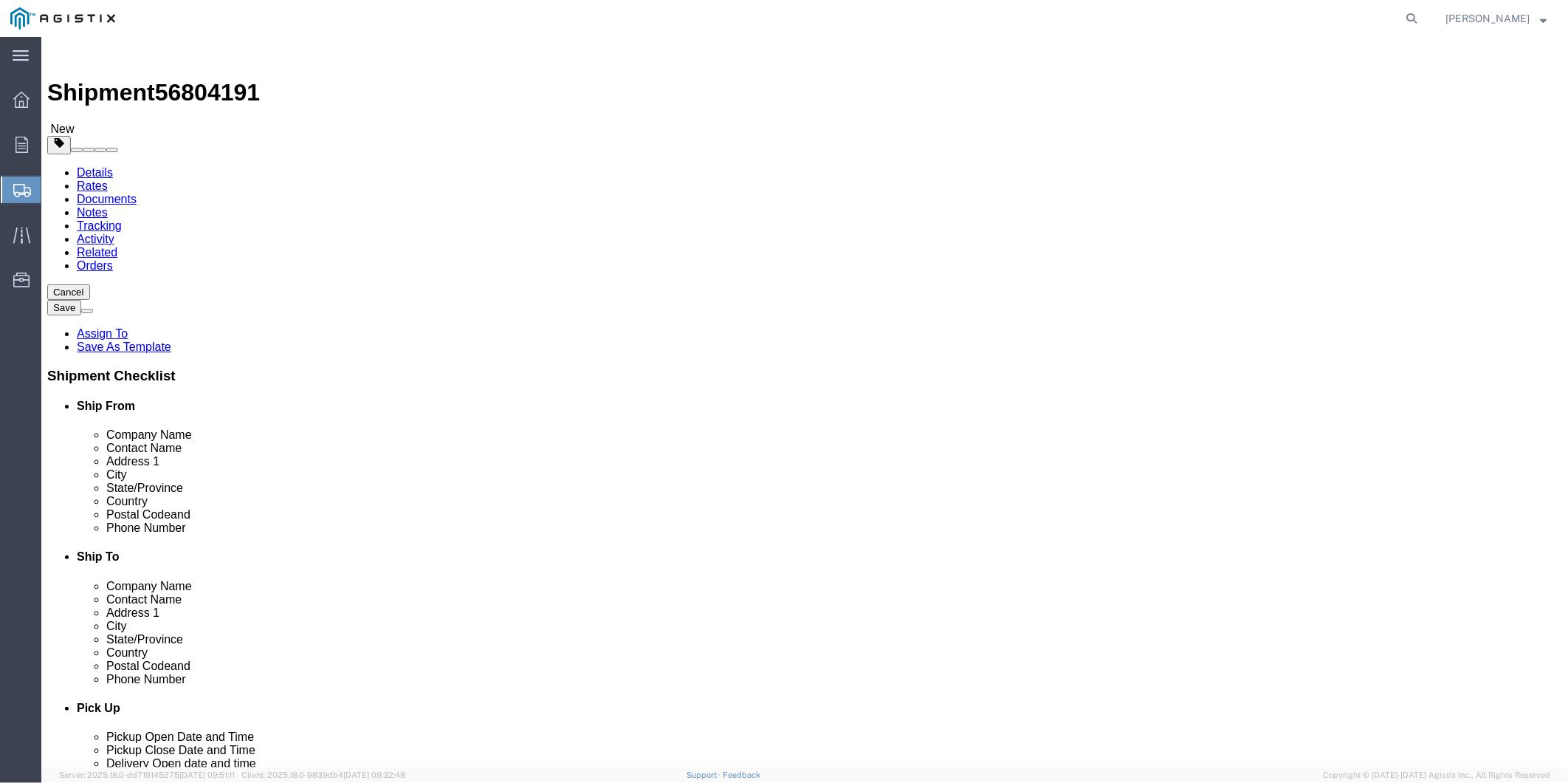
click link "Details"
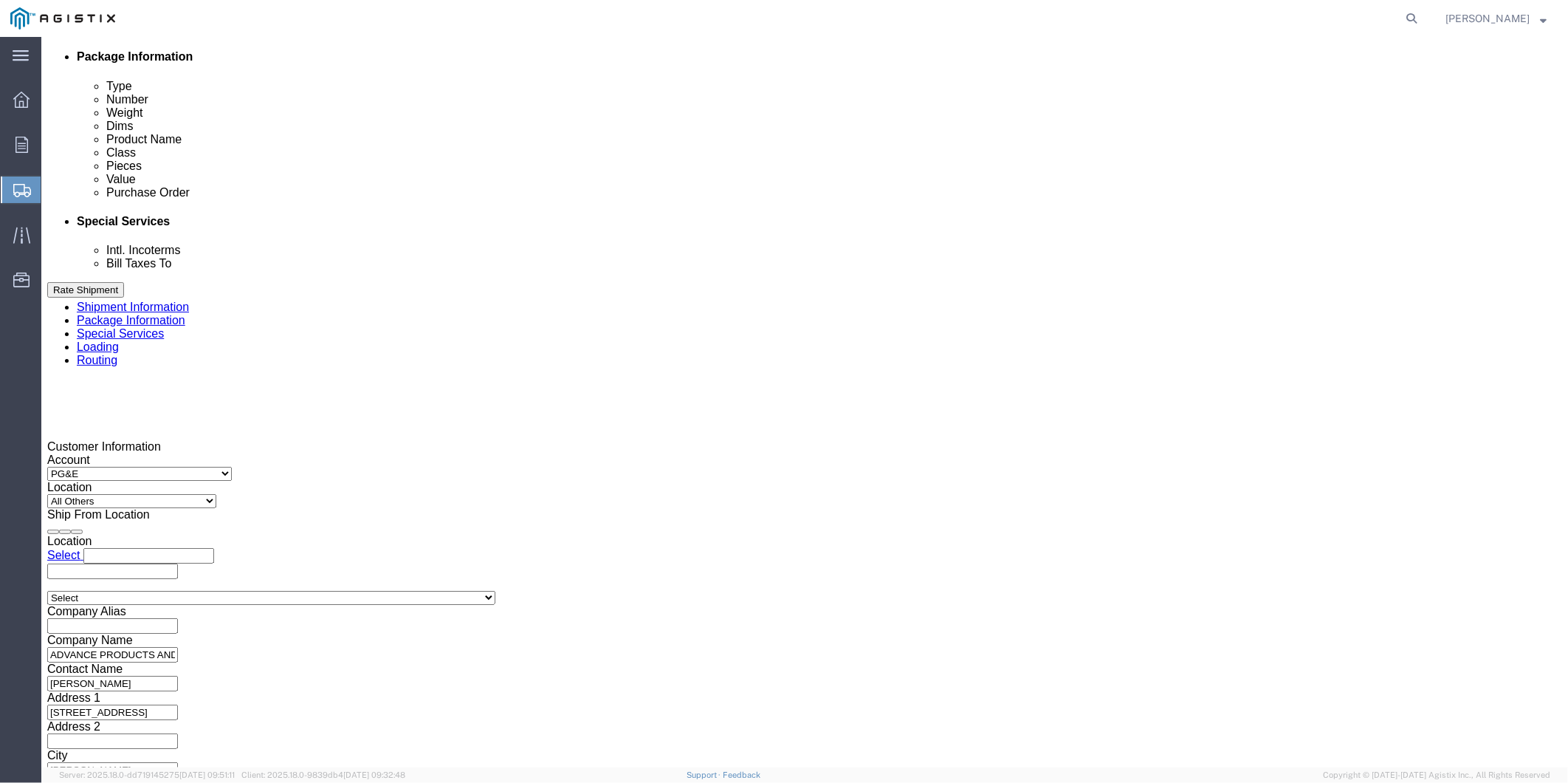
scroll to position [898, 0]
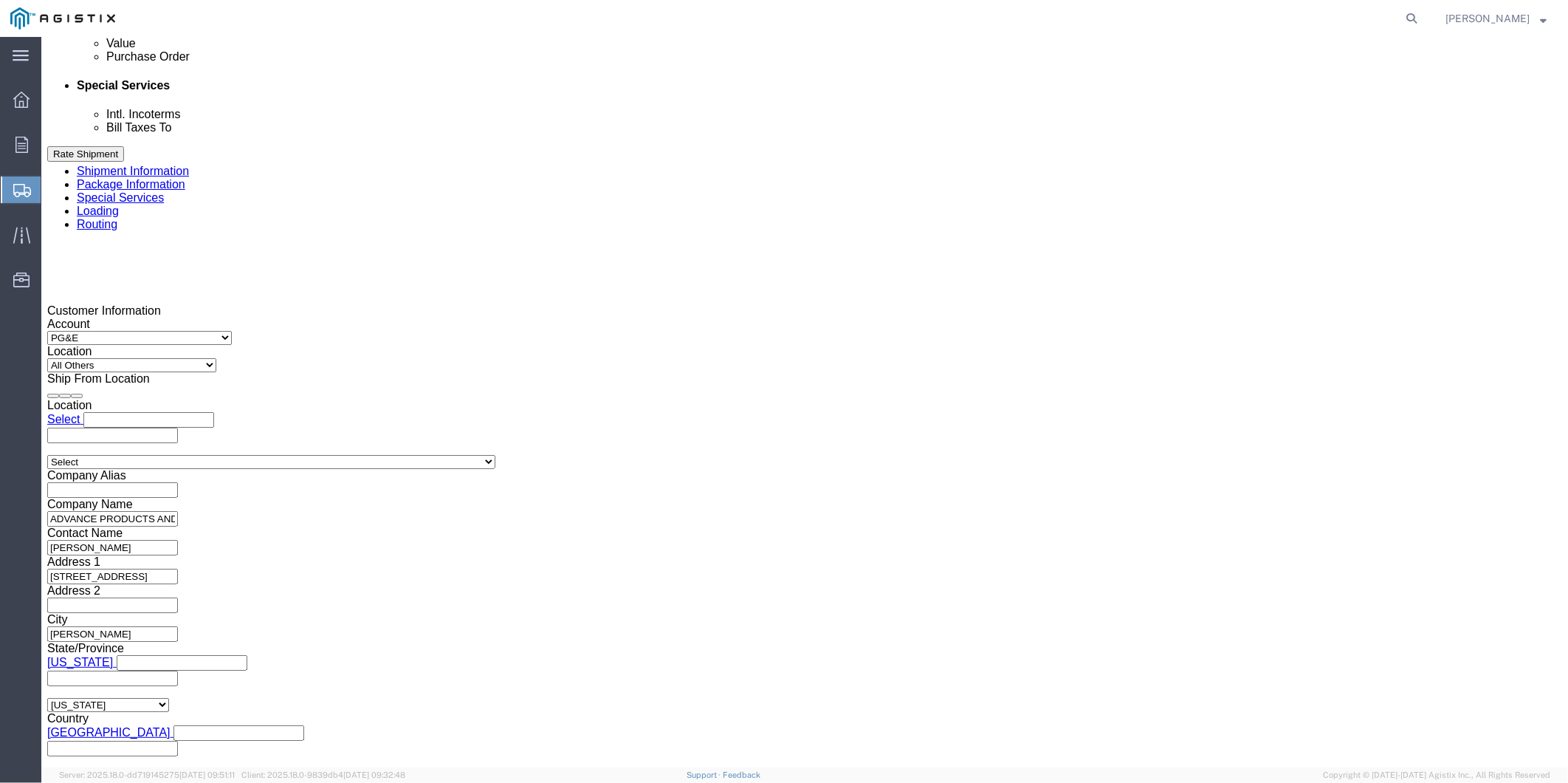
click button "Continue"
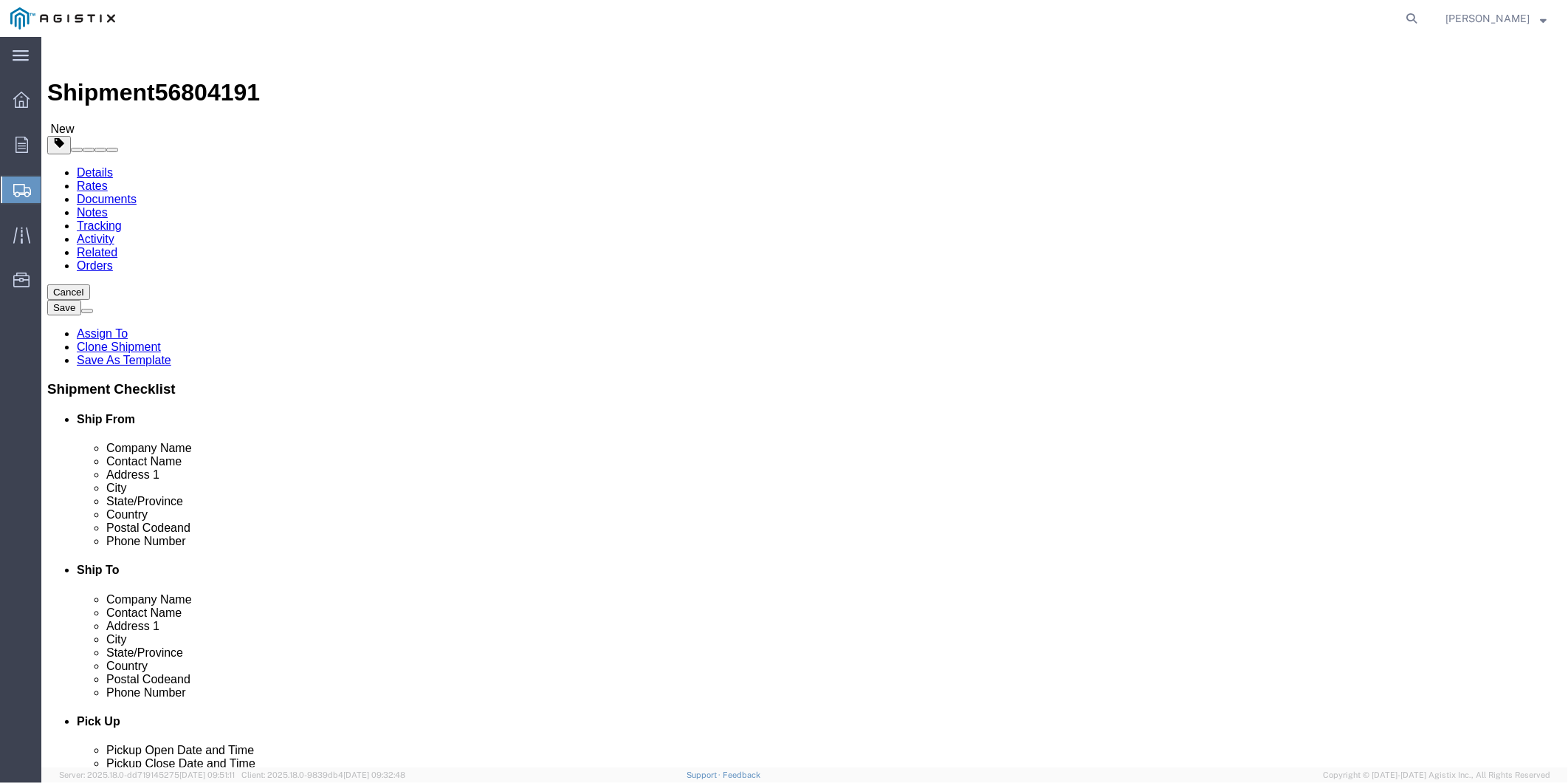
click button "Continue"
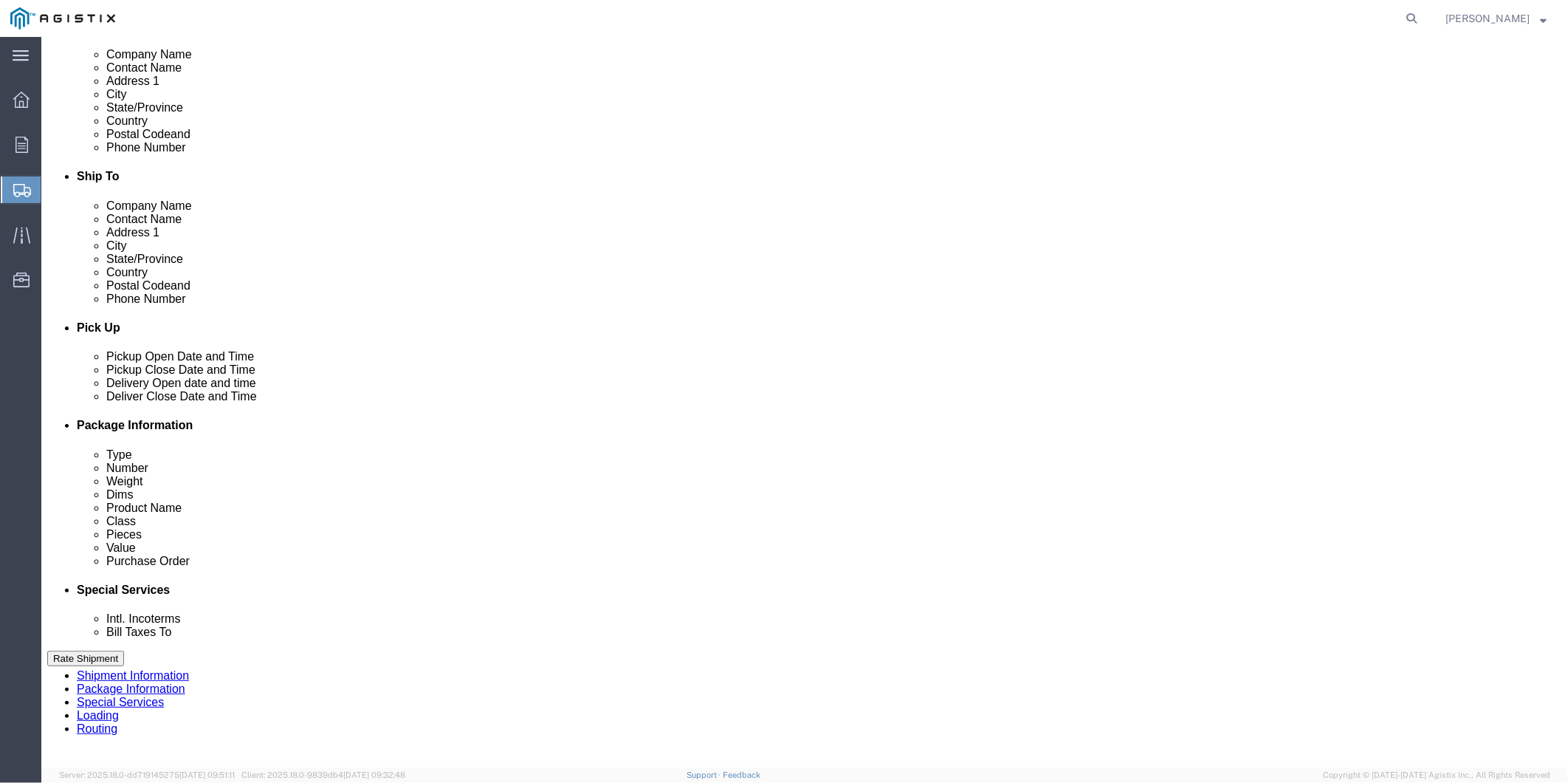
scroll to position [574, 0]
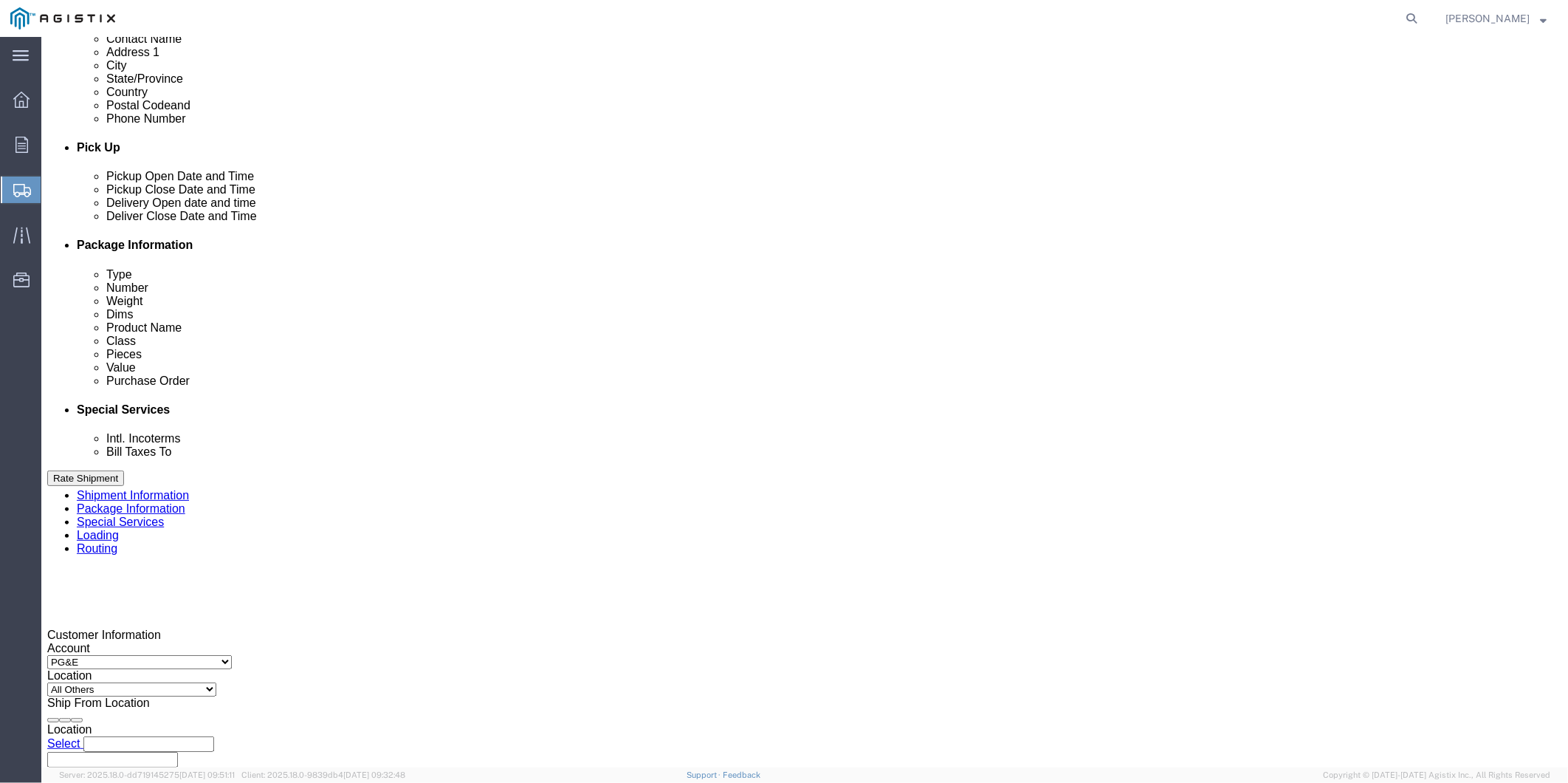
click input "text"
type input "pge.ss@mrcglobal.com"
click input "Include shipping documents"
checkbox input "true"
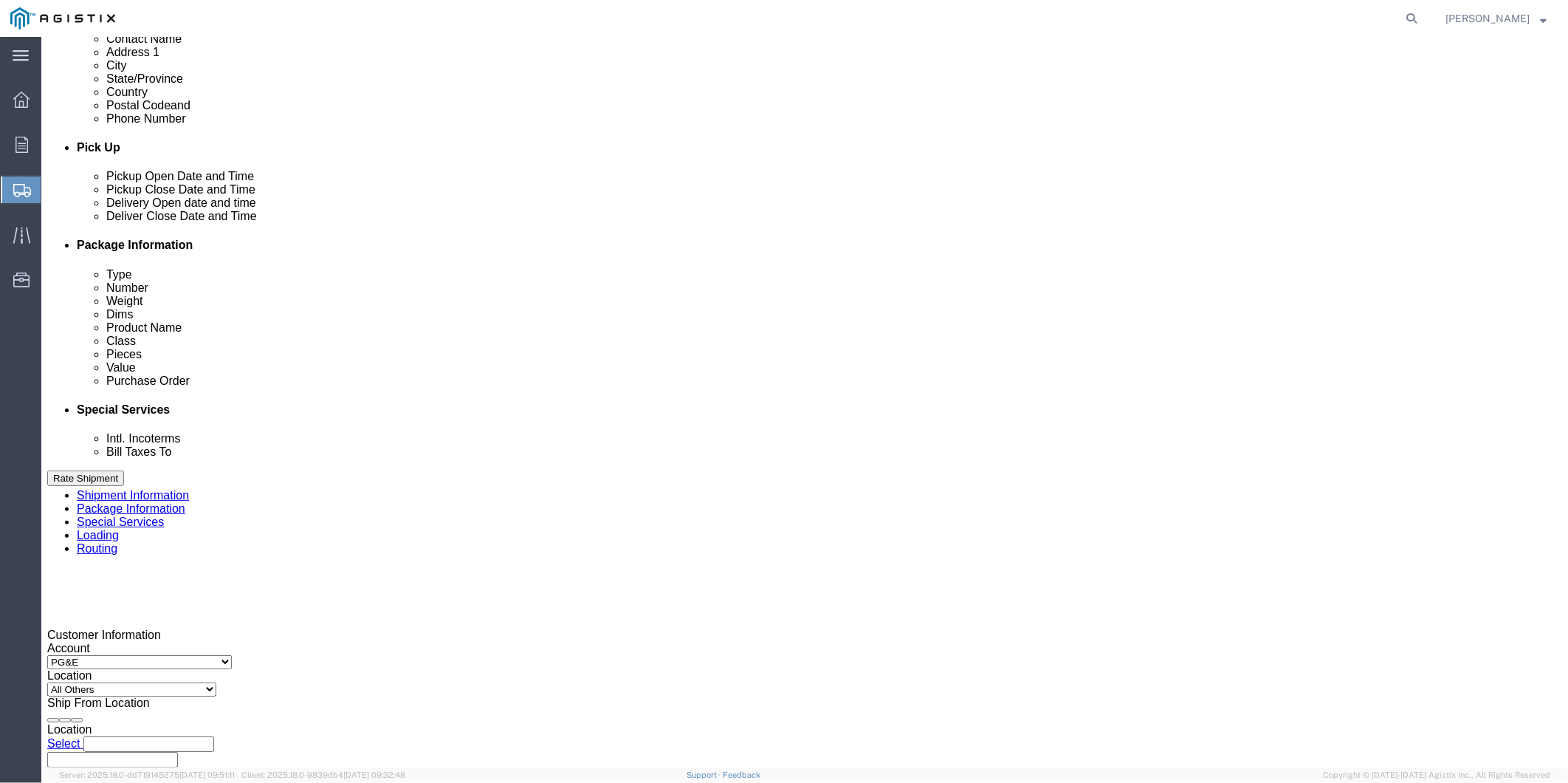
click input "BOL"
checkbox input "true"
click div "What documents that would like to be included with the Shipment notification em…"
click label "Packing List"
click input "Packing List"
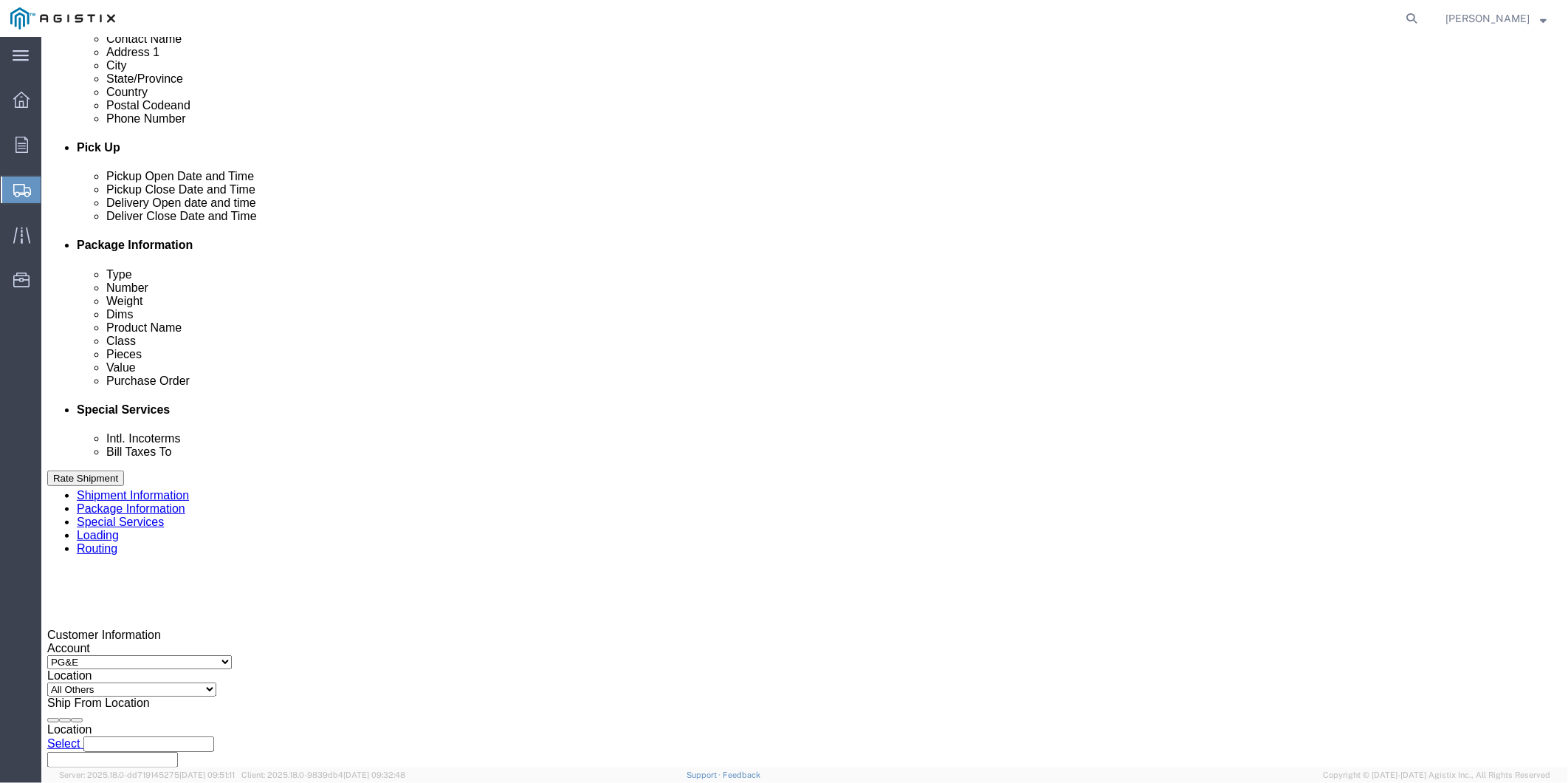
checkbox input "true"
click input "Shipping Label"
checkbox input "true"
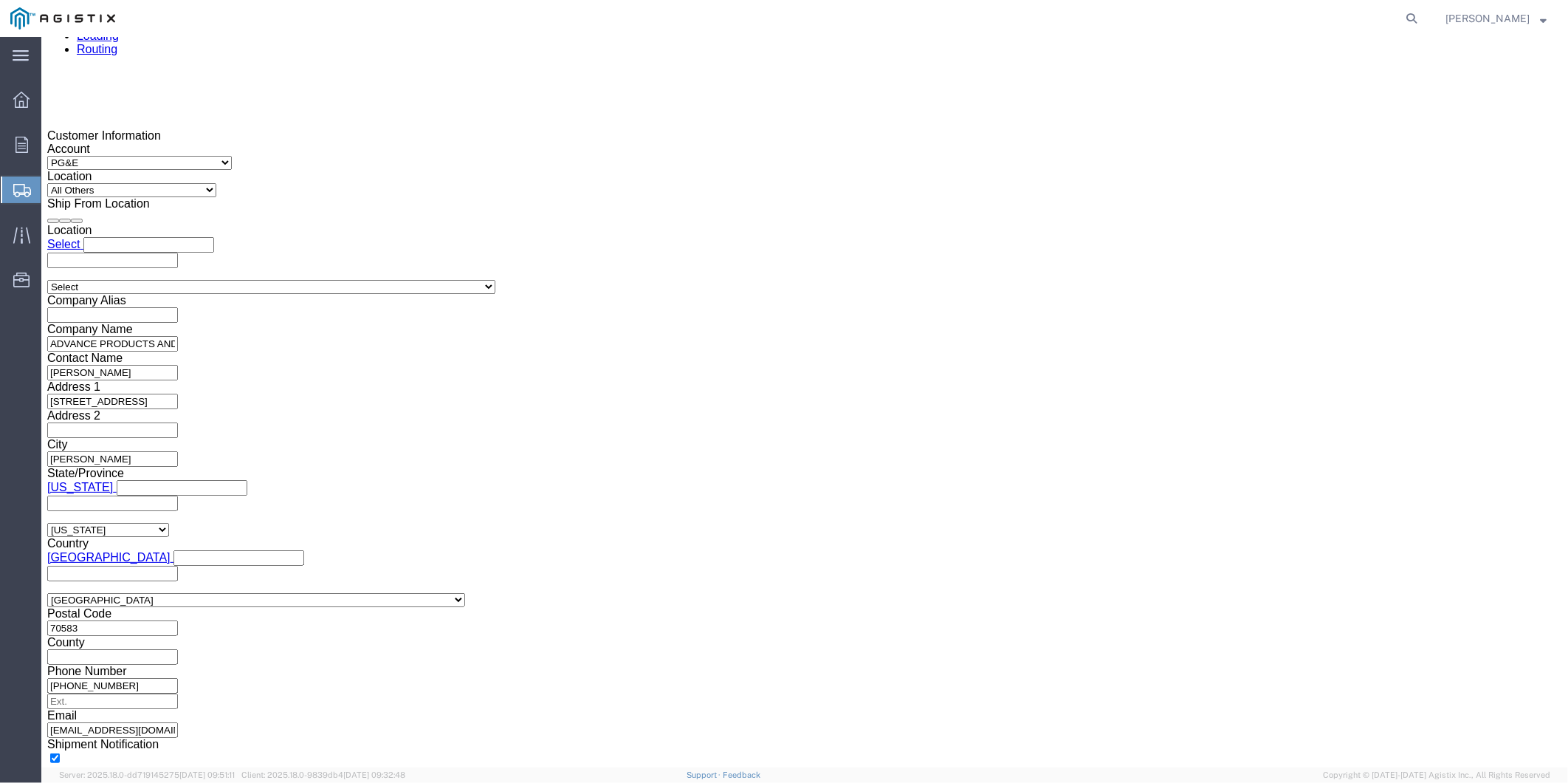
scroll to position [1161, 0]
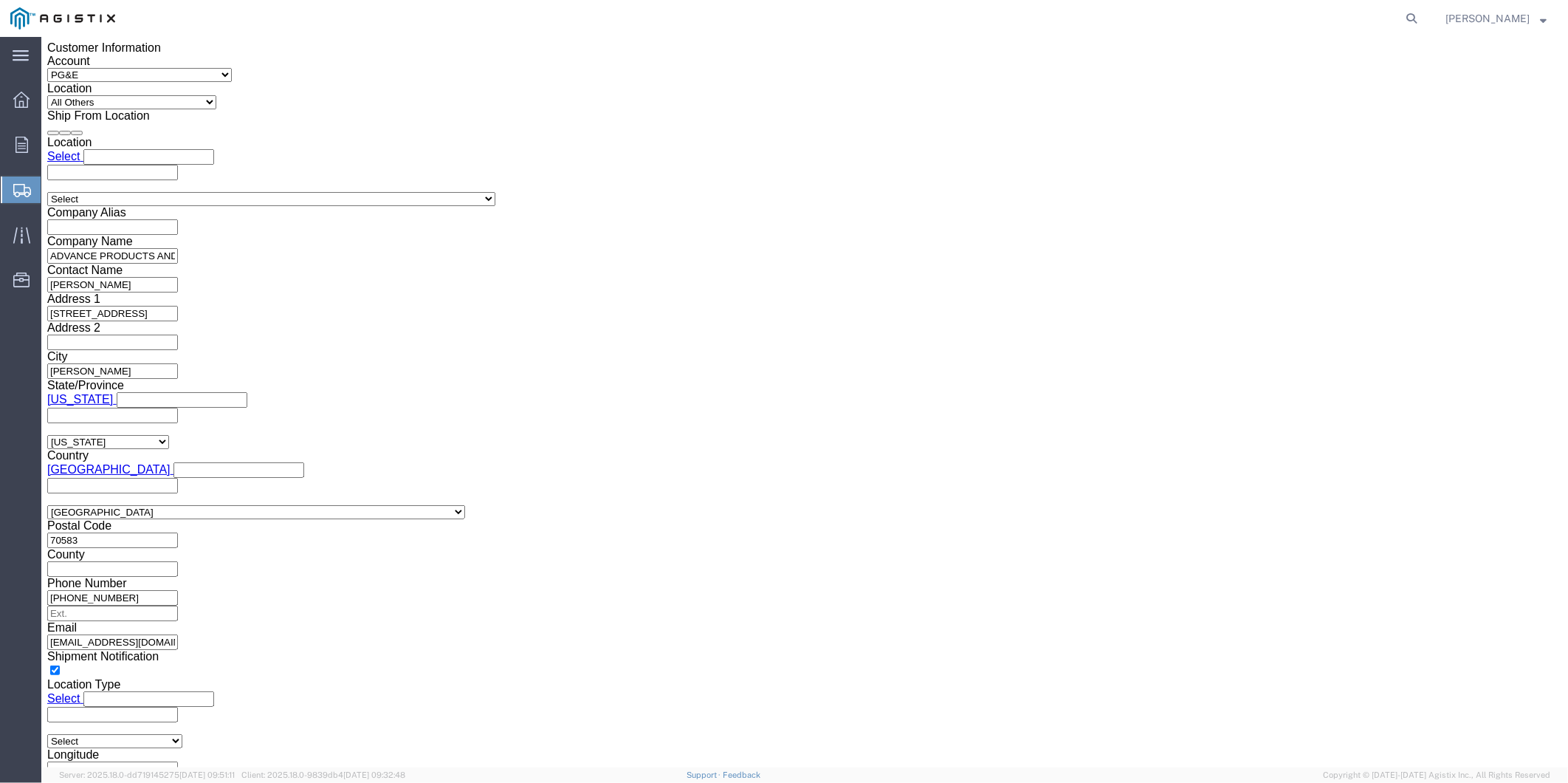
click button "Rate Shipment"
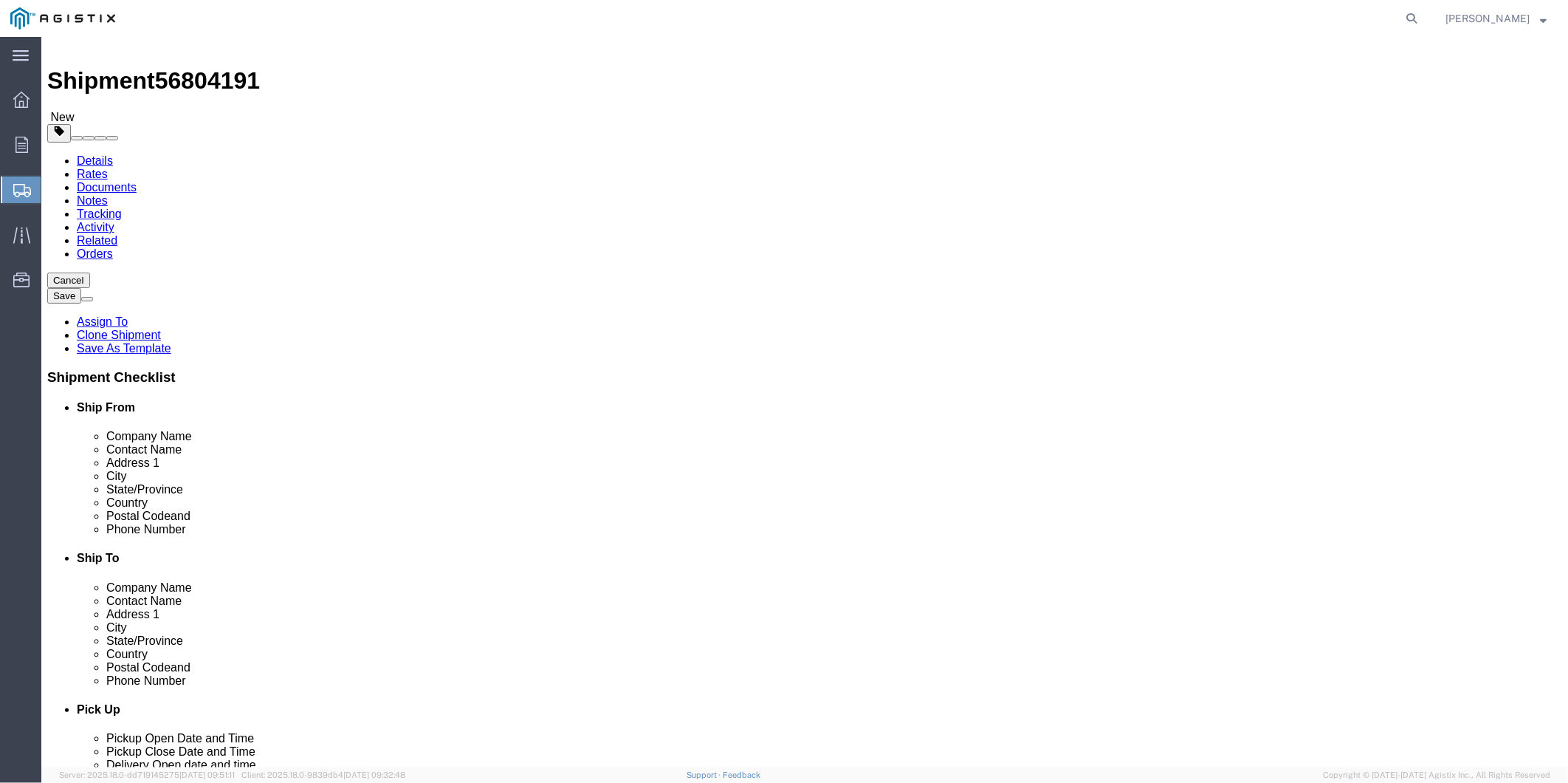
scroll to position [0, 0]
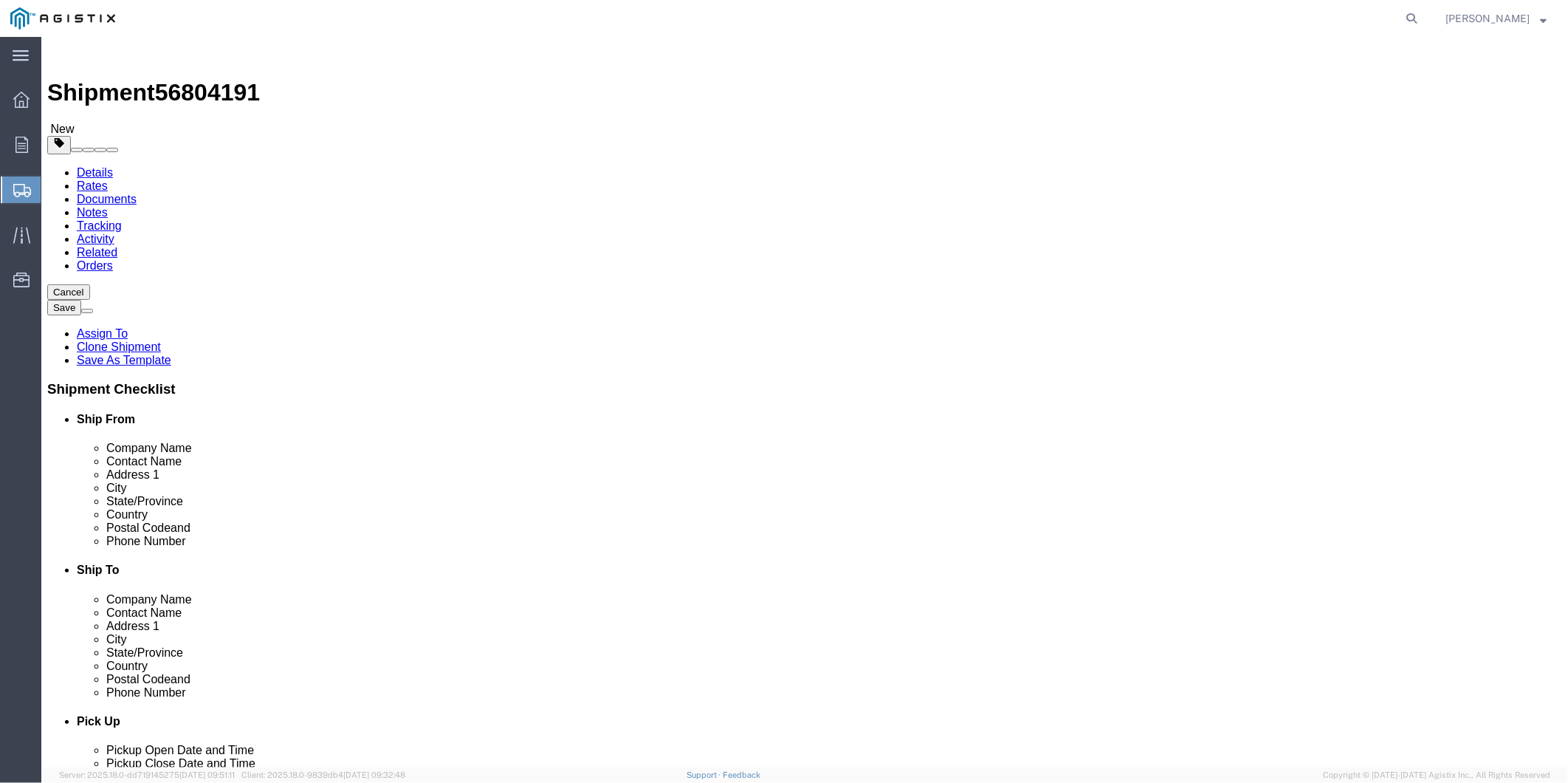
click link "Details"
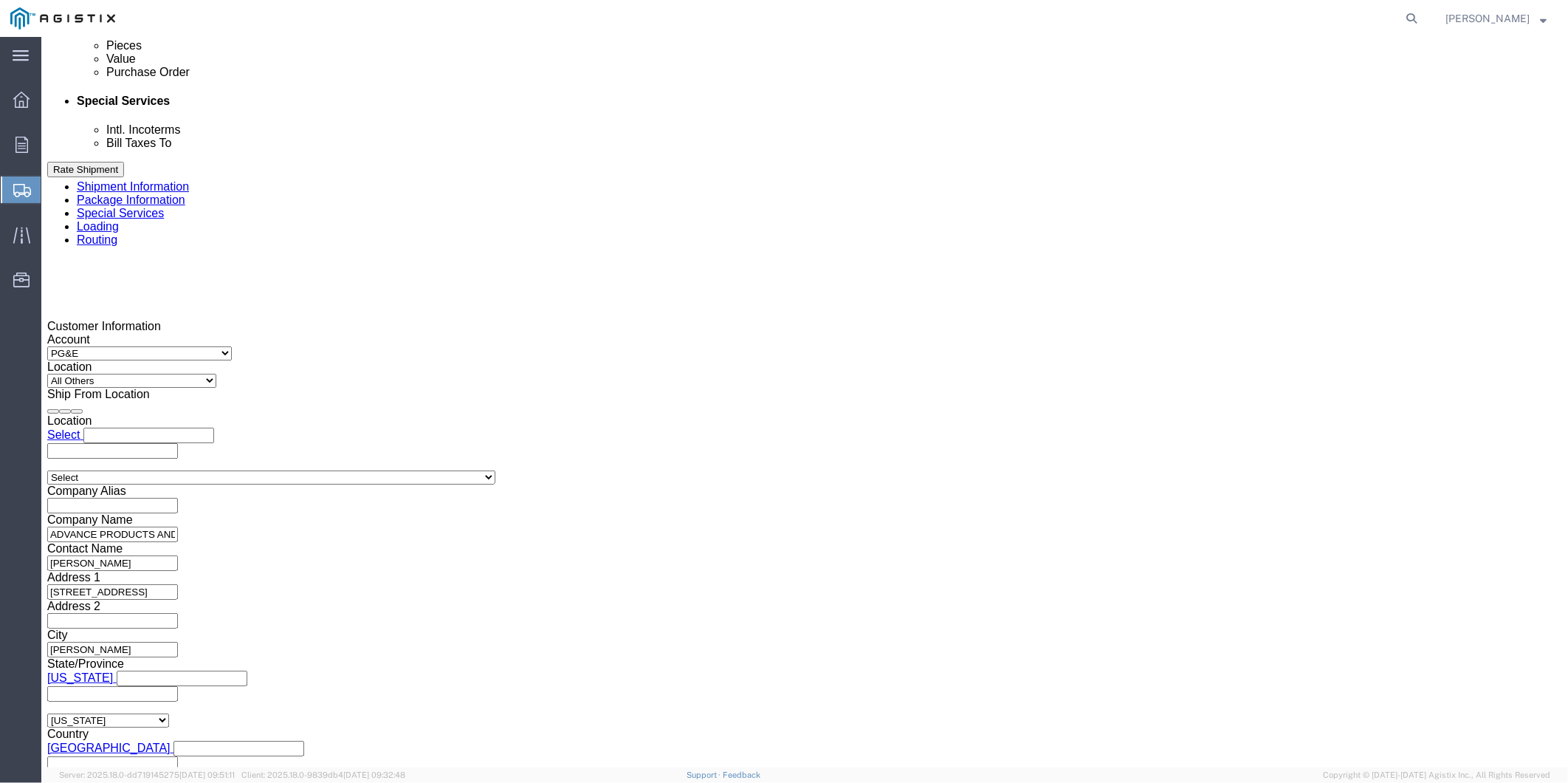
scroll to position [898, 0]
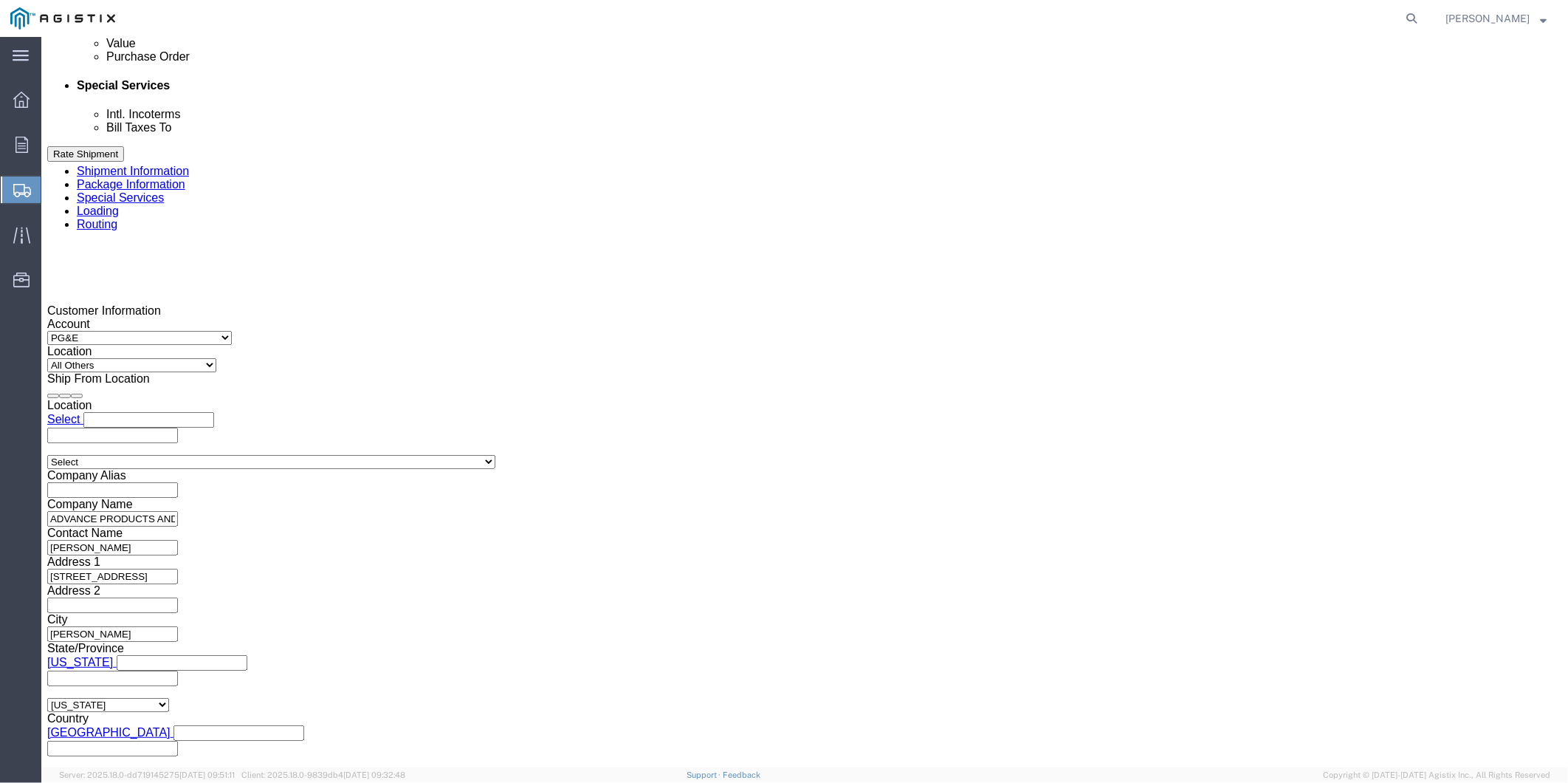
click button "Continue"
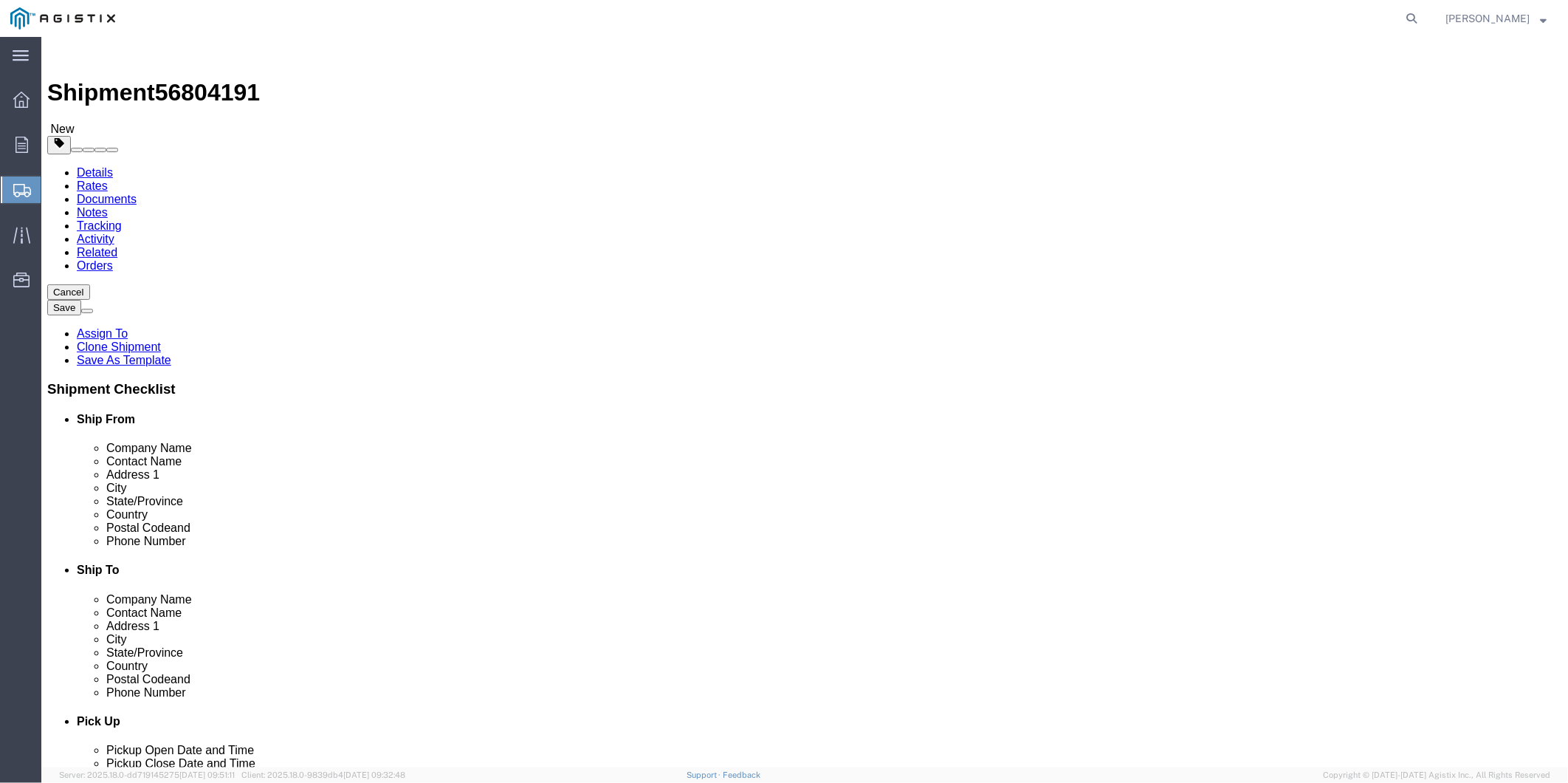
click button "Continue"
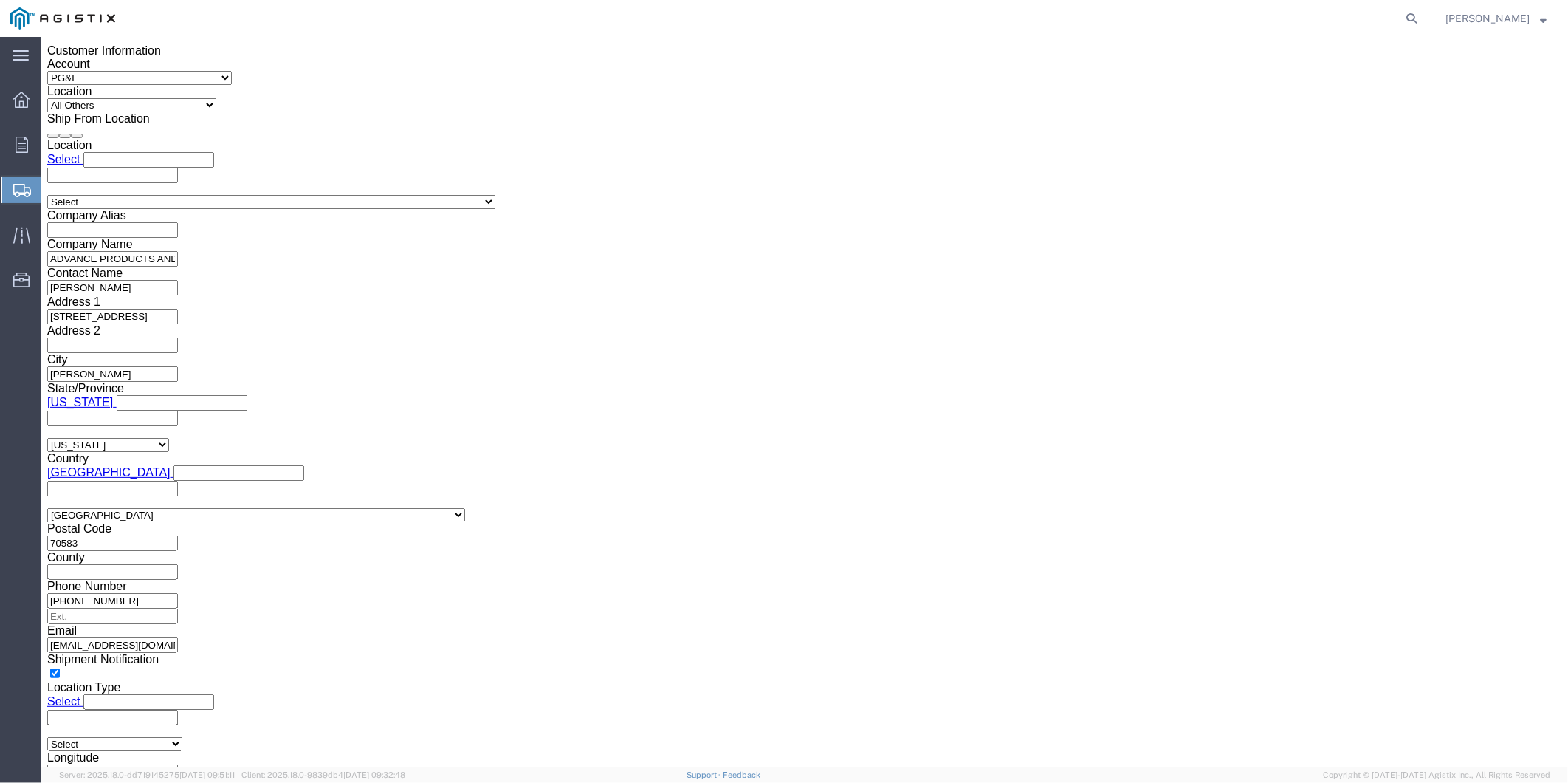
scroll to position [1161, 0]
click button "Rate Shipment"
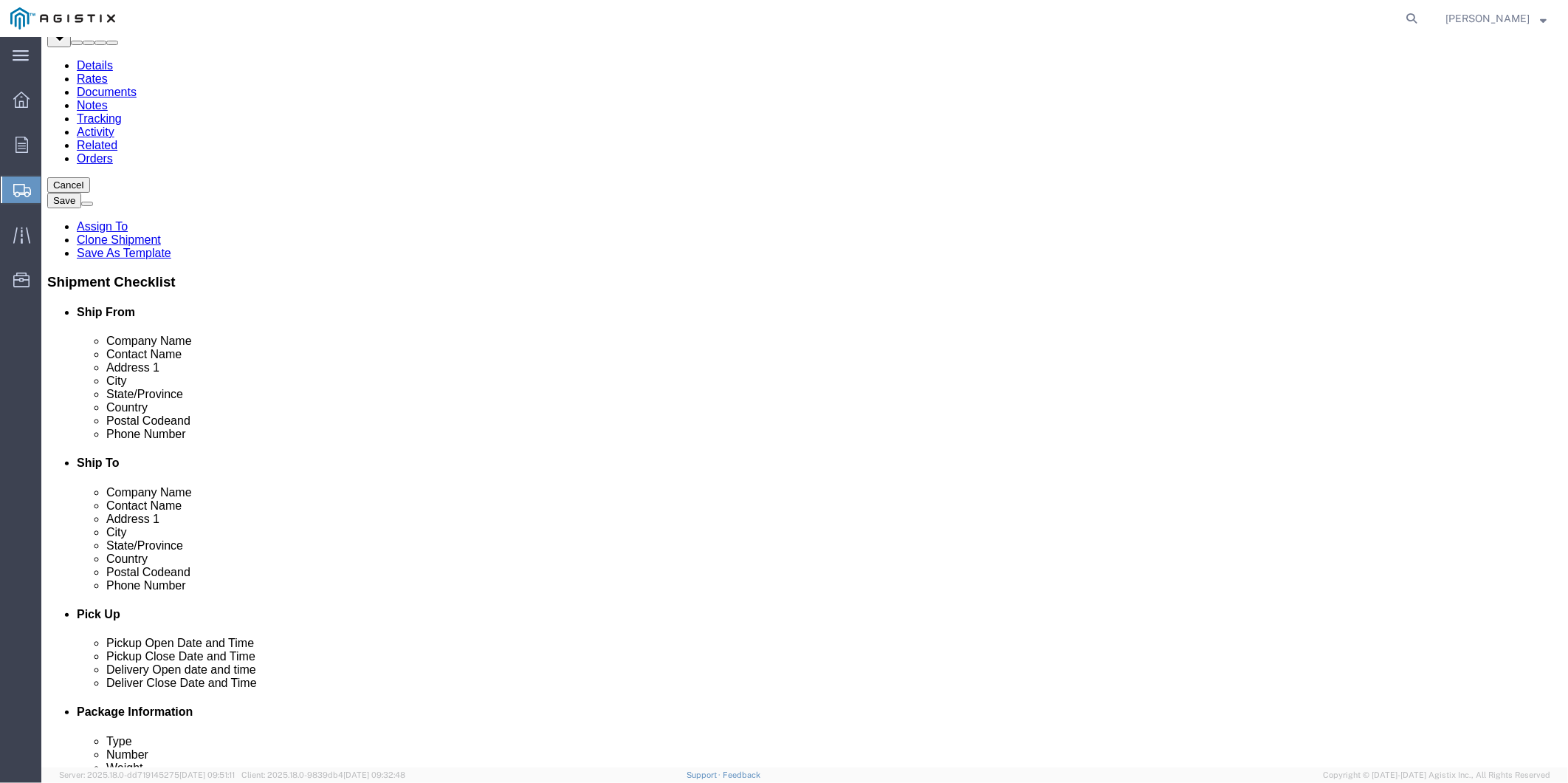
scroll to position [0, 0]
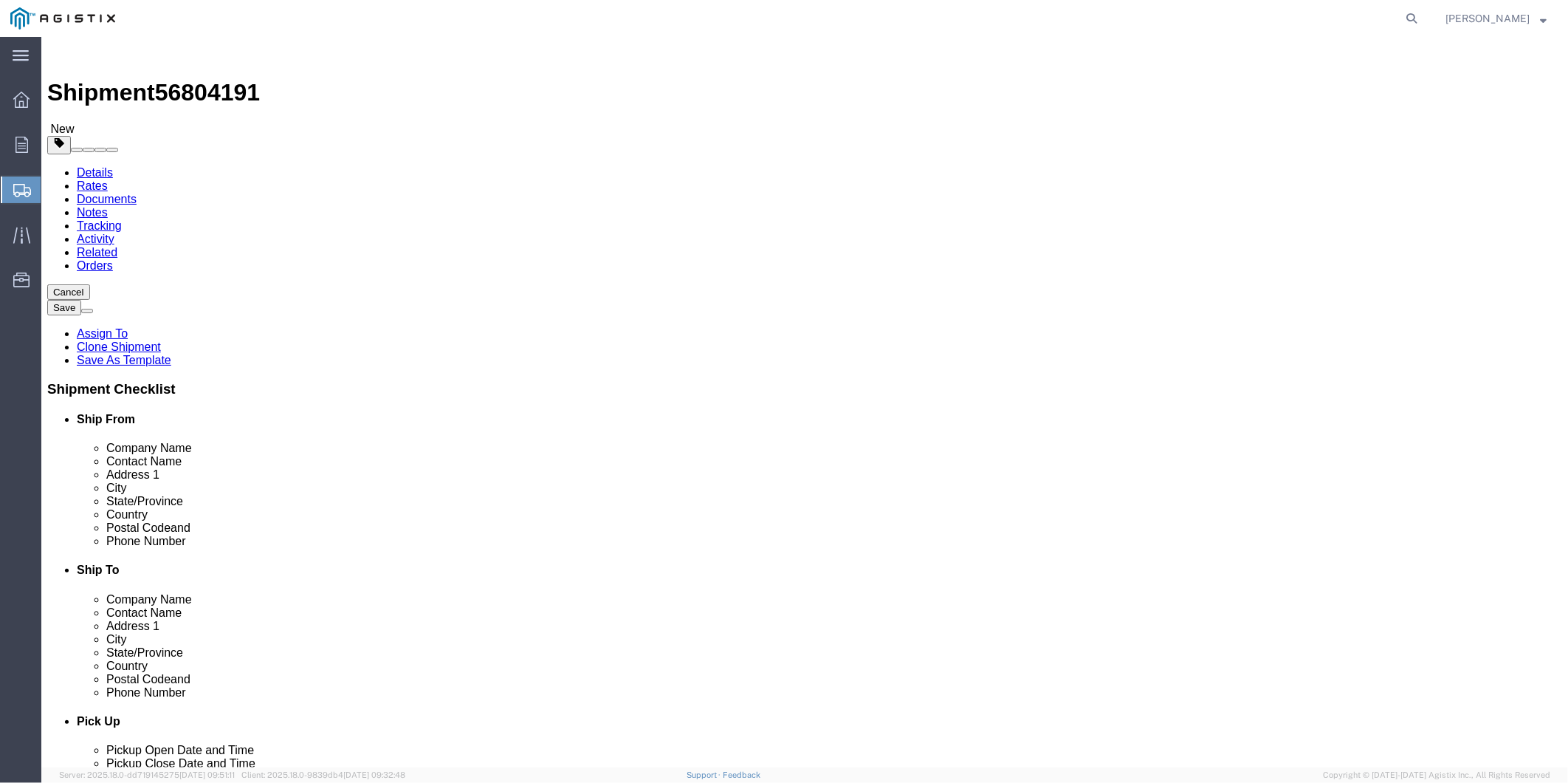
click link "Details"
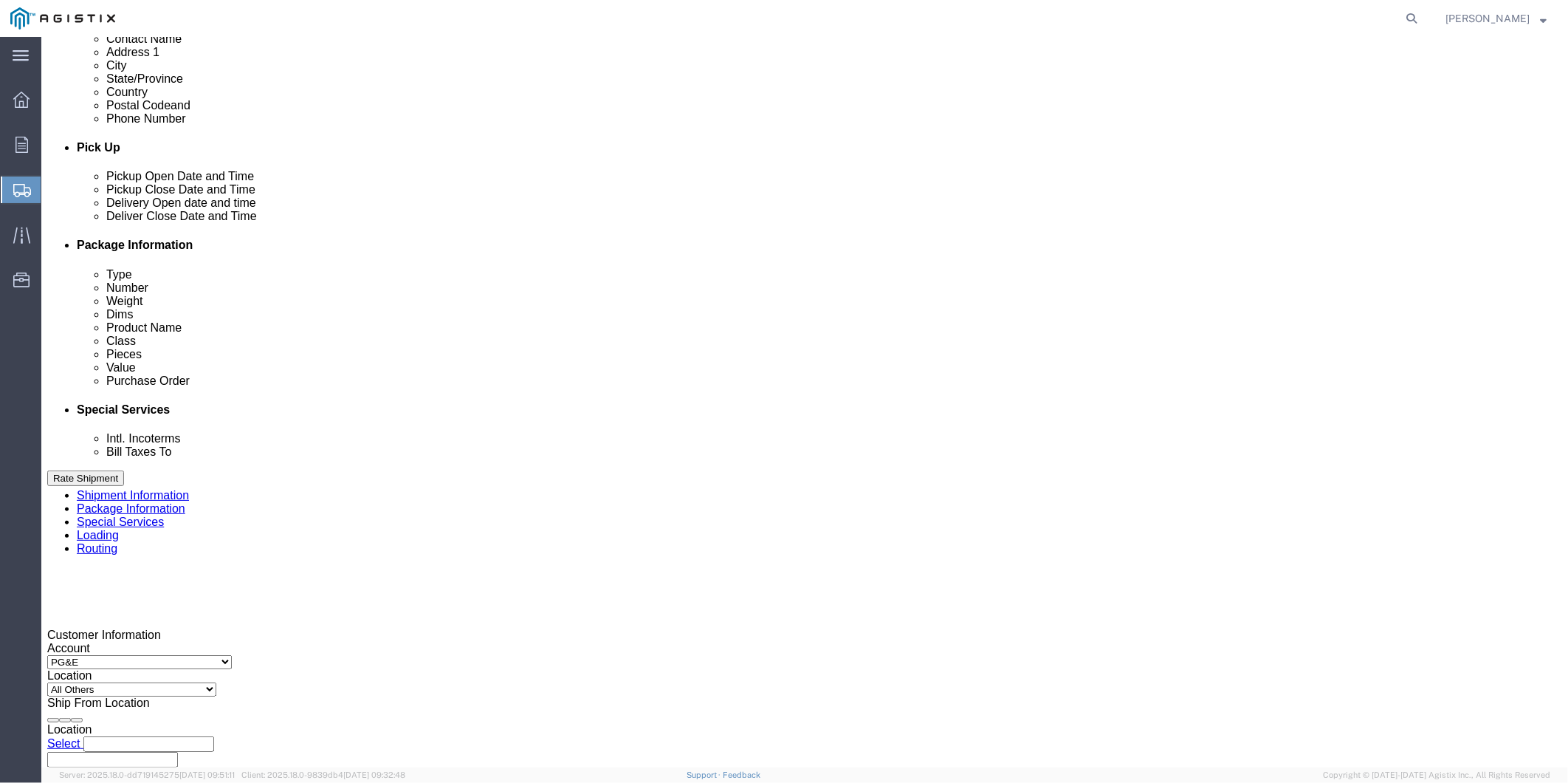
scroll to position [898, 0]
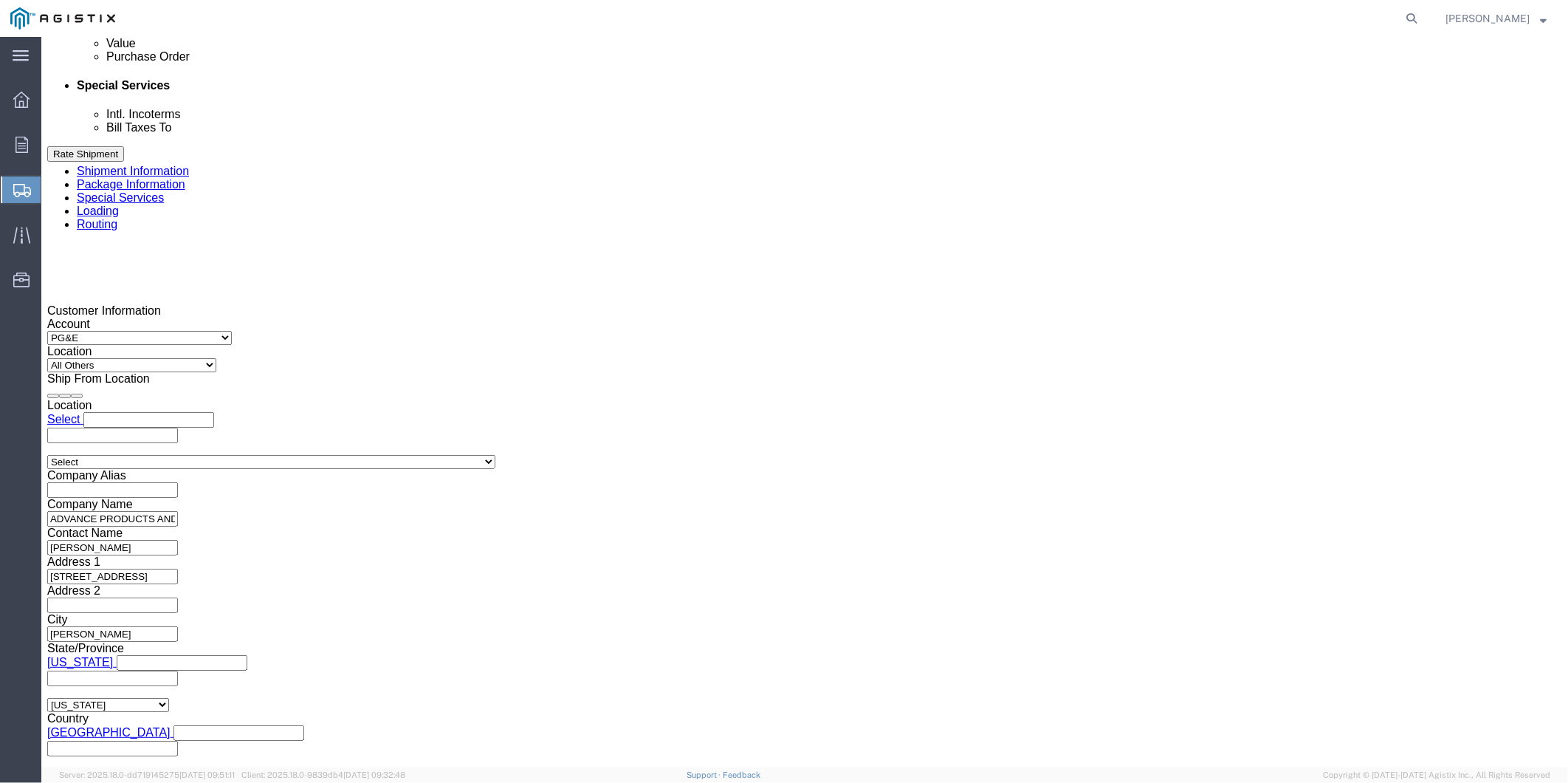
click input "US1011204P"
drag, startPoint x: 310, startPoint y: 368, endPoint x: 193, endPoint y: 368, distance: 117.0
click div "Select Account Type Activity ID Airline Appointment Number ASN Batch Request # …"
drag, startPoint x: 1091, startPoint y: 371, endPoint x: 886, endPoint y: 355, distance: 205.6
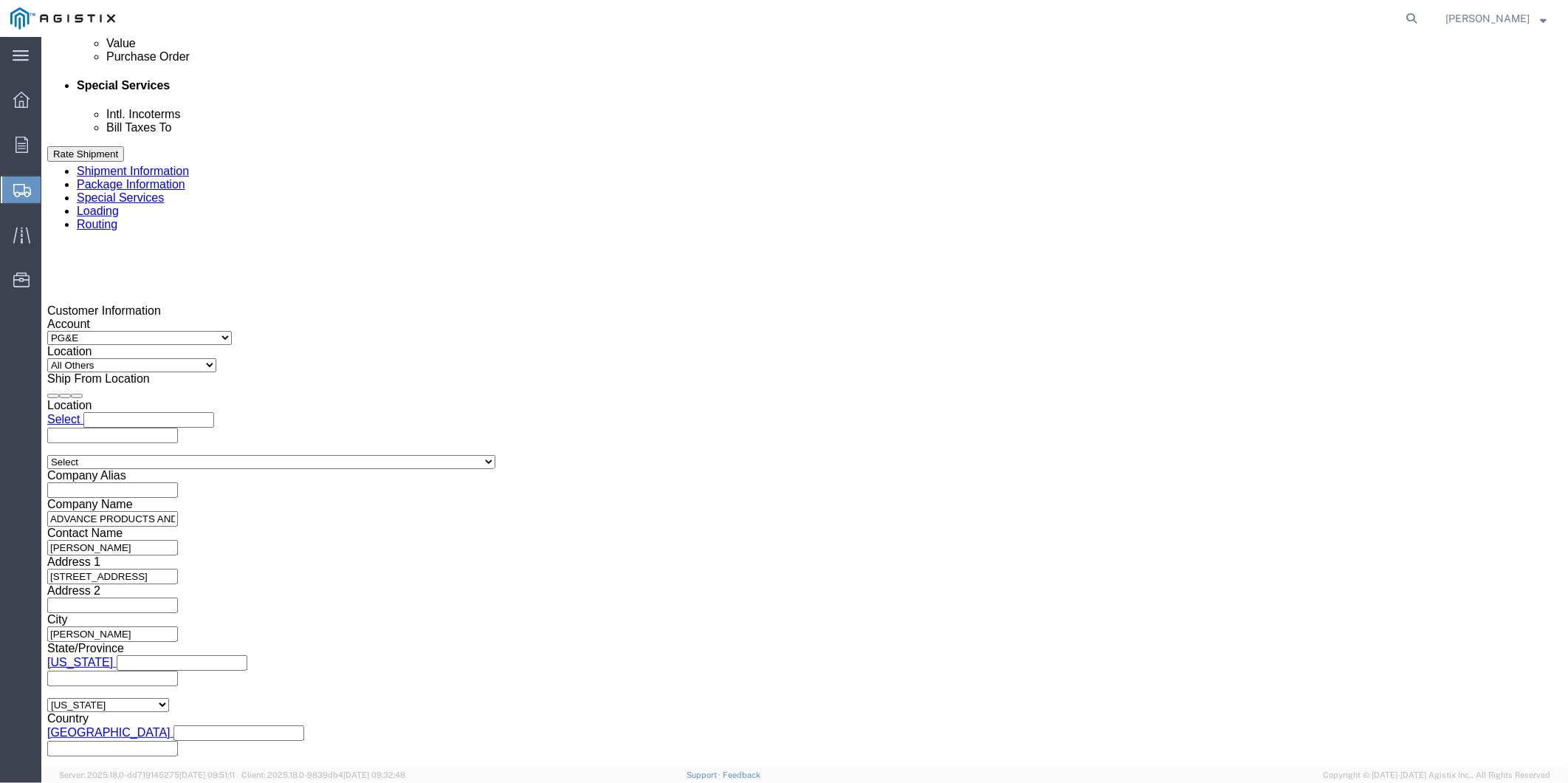
click div "Select Account Type Activity ID Airline Appointment Number ASN Batch Request # …"
click input "text"
paste input "3501416527"
type input "3501416527"
click select "Select Account Type Activity ID Airline Appointment Number ASN Batch Request # …"
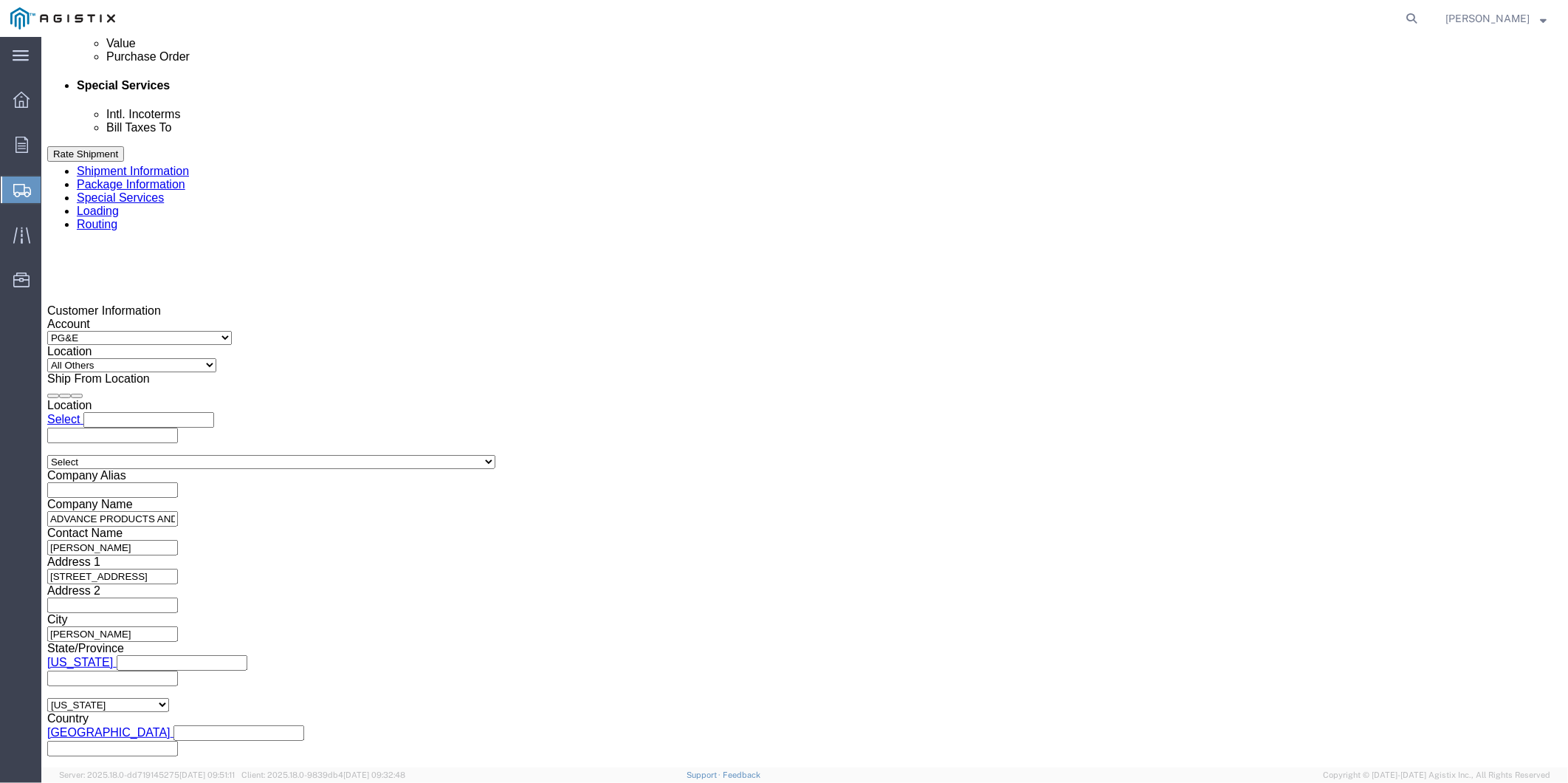
select select "SALEORDR"
click select "Select Account Type Activity ID Airline Appointment Number ASN Batch Request # …"
click input "text"
paste input "US1011204PO"
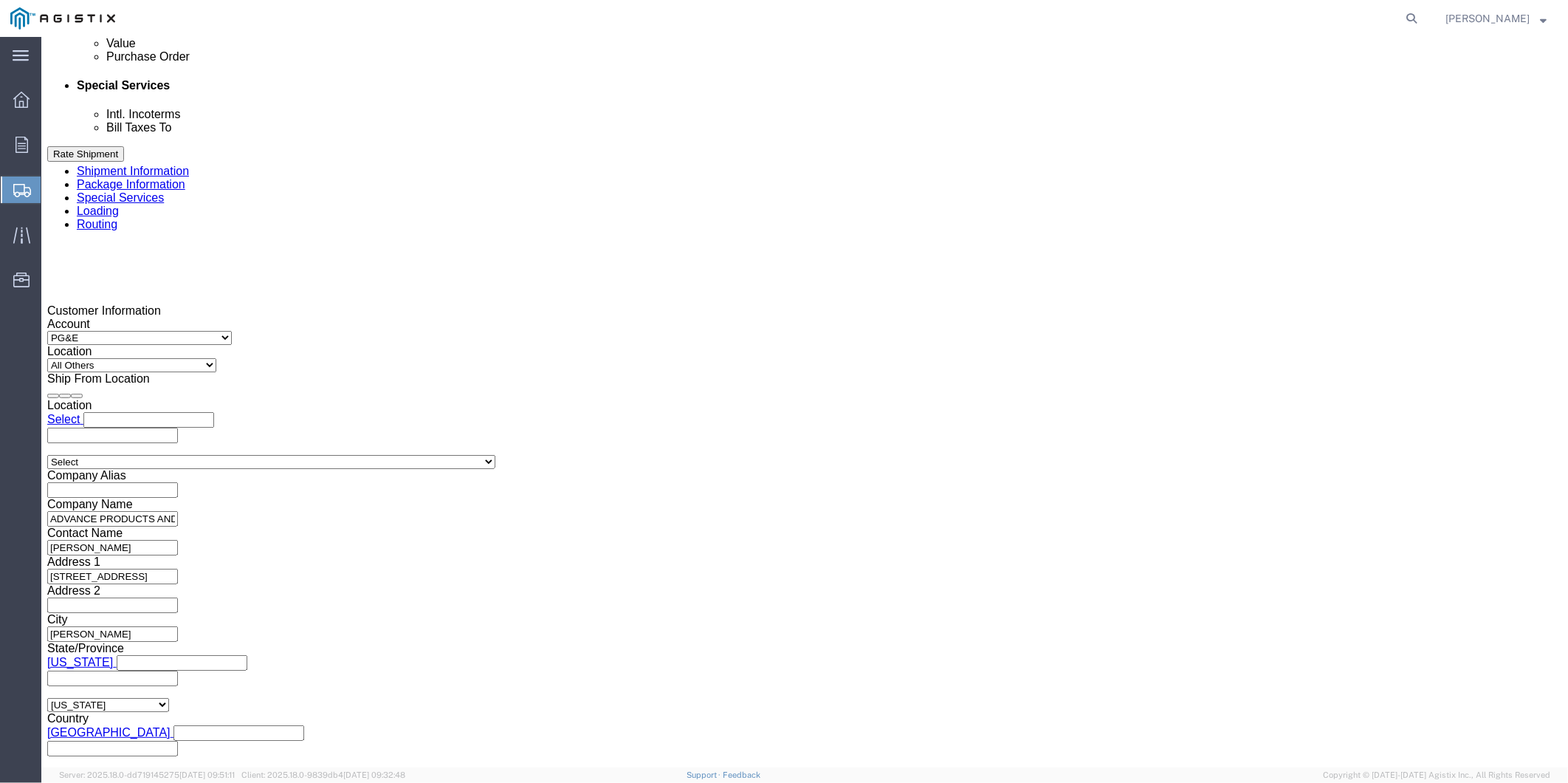
type input "US1011204PO"
click button "Continue"
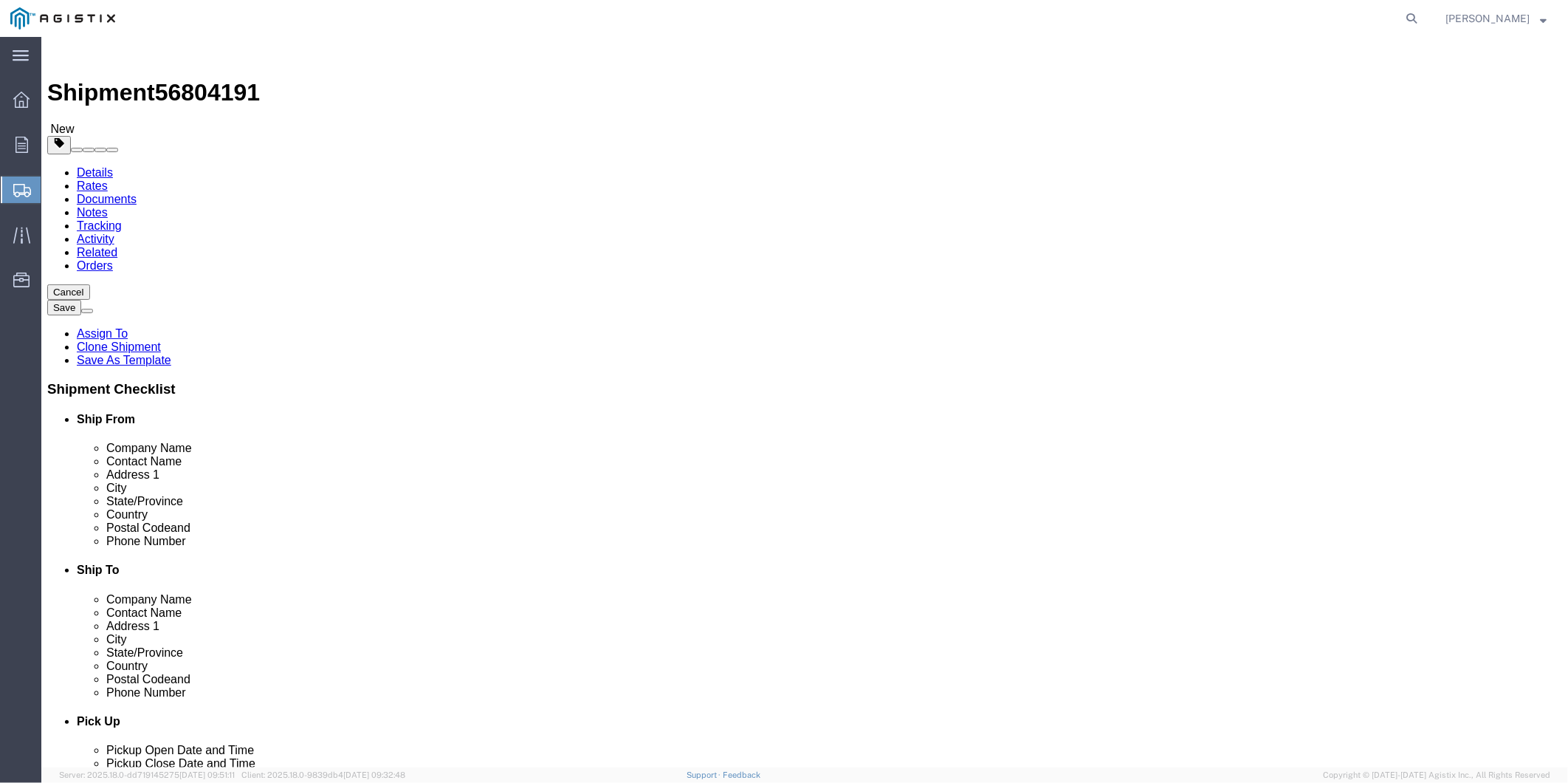
click button "Continue"
click button "Rate Shipment"
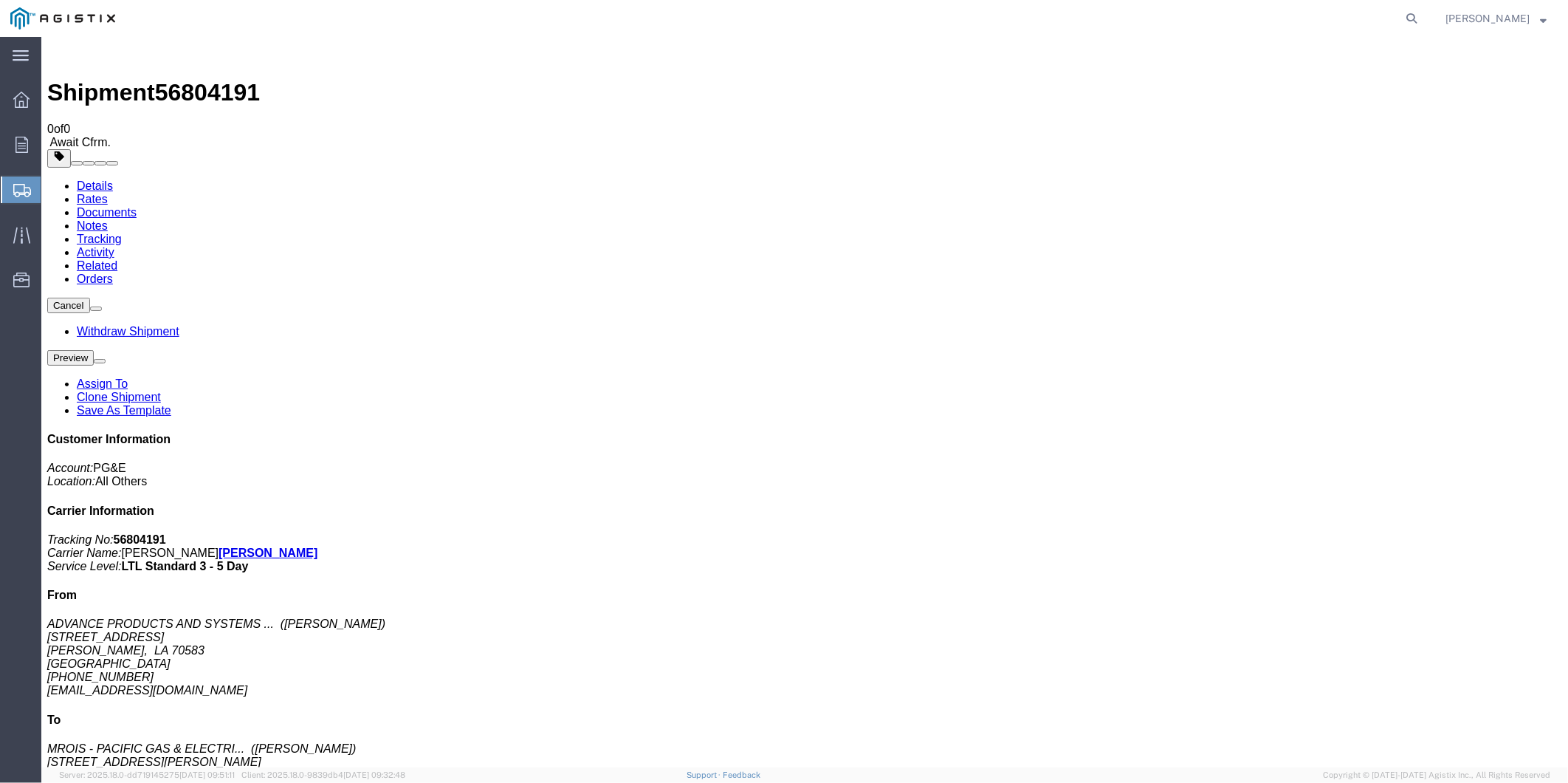
click at [1478, 15] on span "Janice Fahrmeier" at bounding box center [1487, 18] width 84 height 17
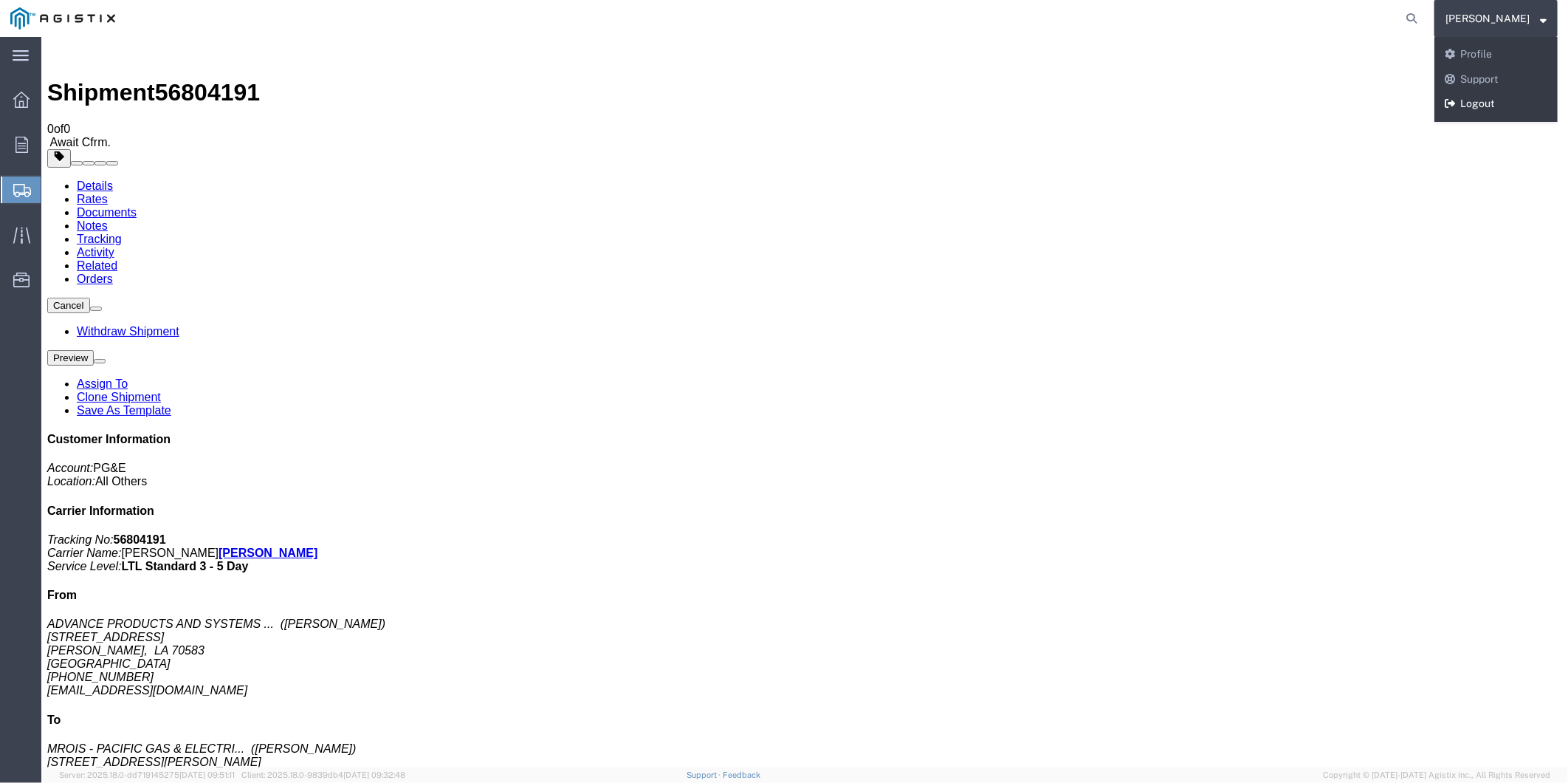
drag, startPoint x: 1467, startPoint y: 101, endPoint x: 483, endPoint y: 111, distance: 984.1
click at [1467, 101] on link "Logout" at bounding box center [1496, 104] width 124 height 25
